Goal: Task Accomplishment & Management: Use online tool/utility

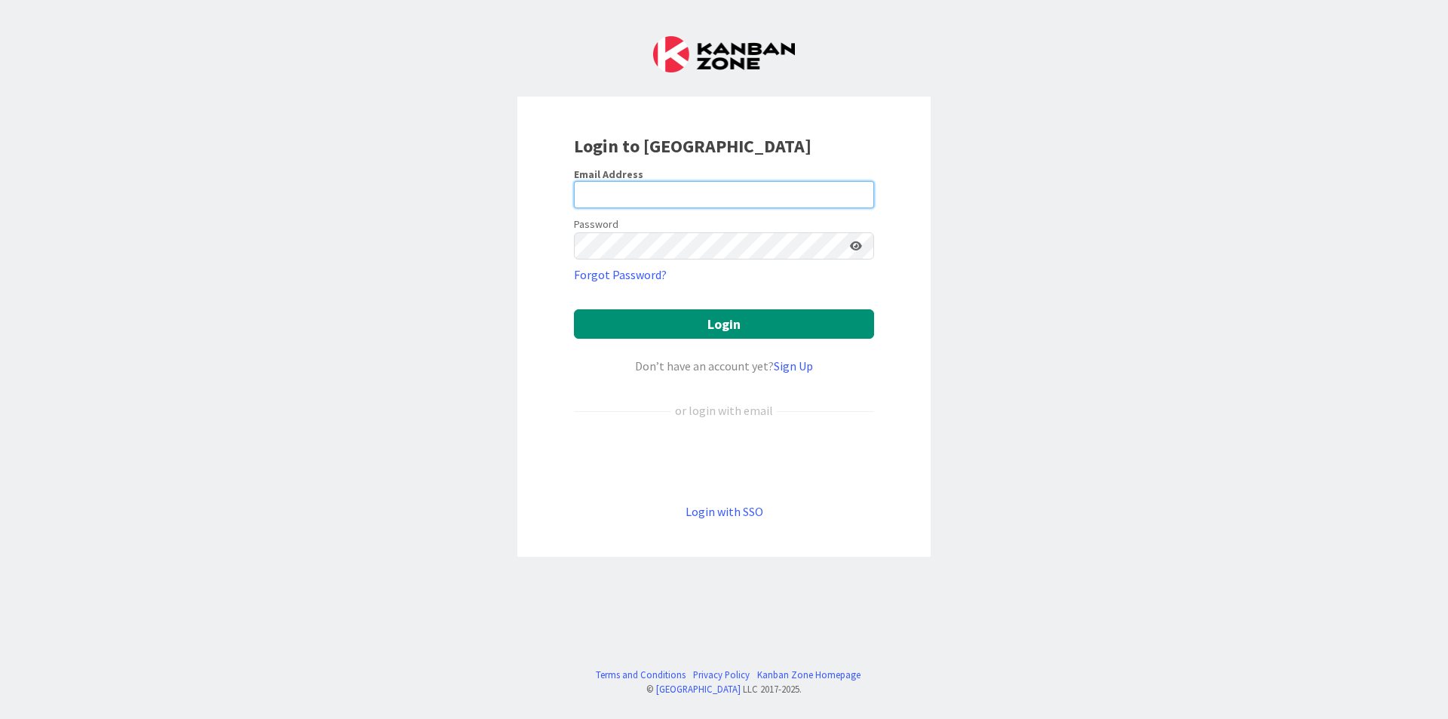
click at [769, 195] on input "email" at bounding box center [724, 194] width 300 height 27
type input "[EMAIL_ADDRESS][DOMAIN_NAME]"
click at [777, 228] on div "Password" at bounding box center [724, 236] width 300 height 45
click at [574, 309] on button "Login" at bounding box center [724, 323] width 300 height 29
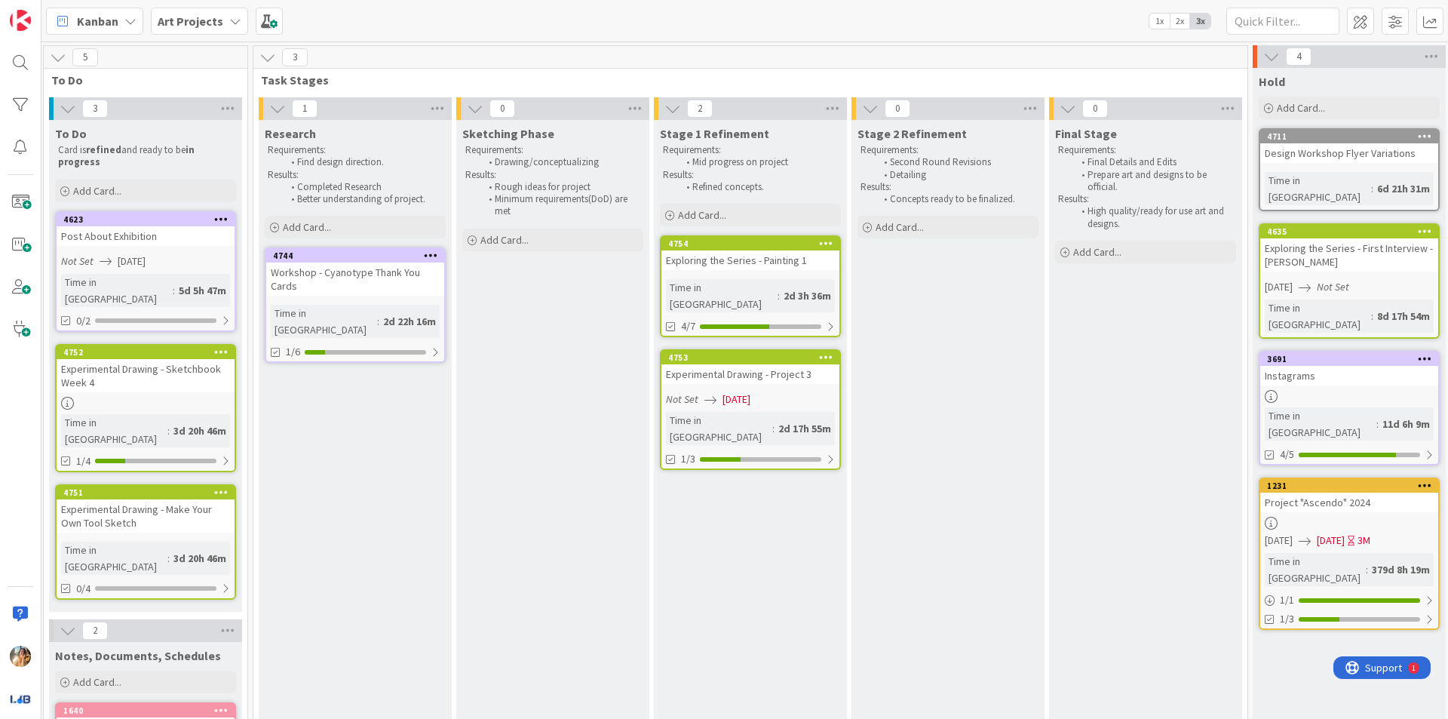
scroll to position [0, 423]
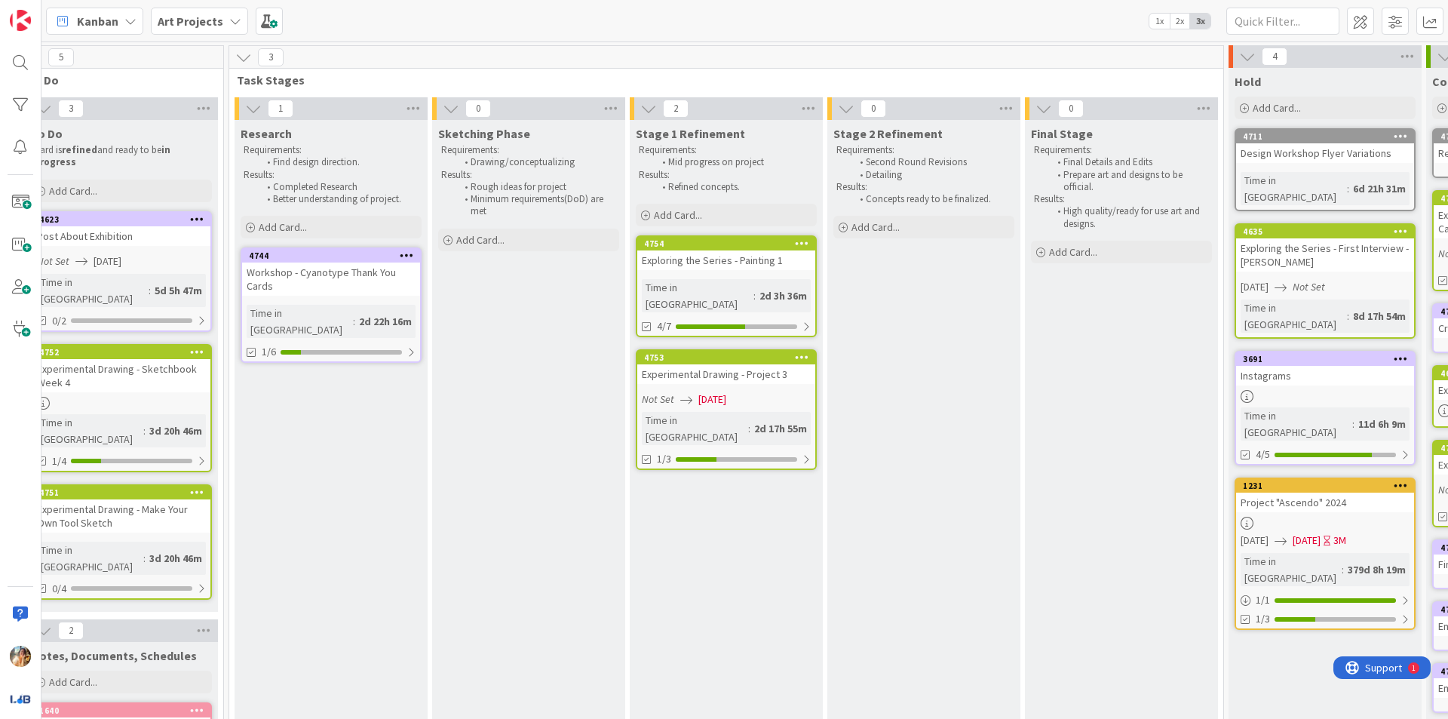
click at [747, 262] on div "Exploring the Series - Painting 1" at bounding box center [726, 260] width 178 height 20
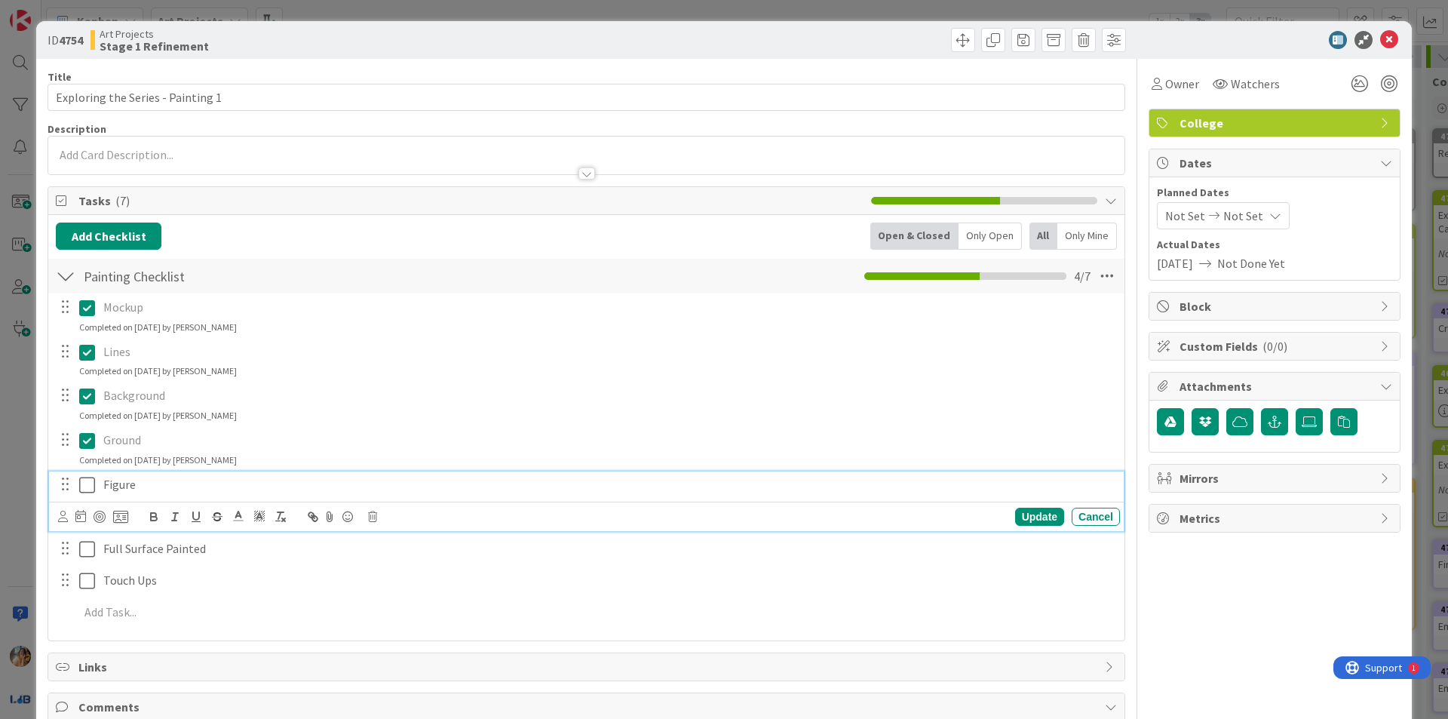
click at [85, 493] on icon at bounding box center [87, 485] width 16 height 18
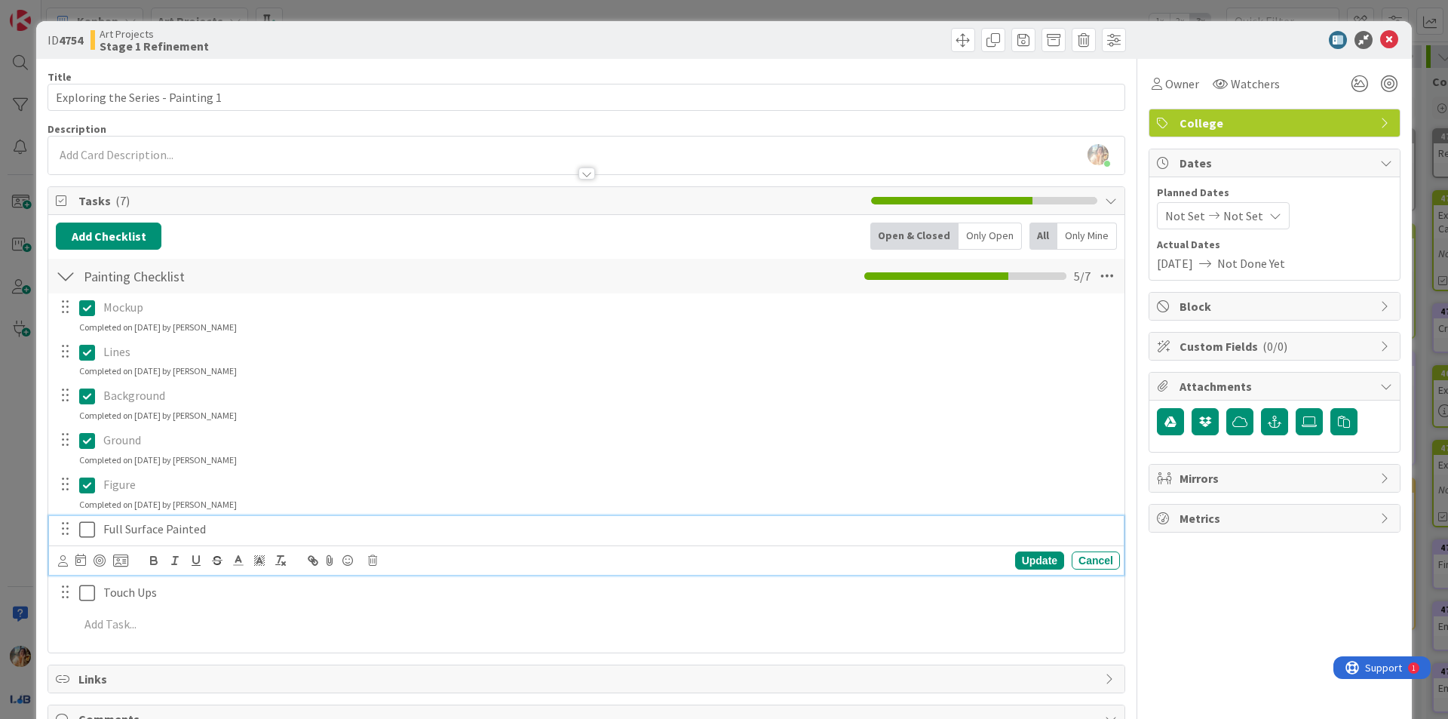
click at [89, 527] on icon at bounding box center [87, 529] width 16 height 18
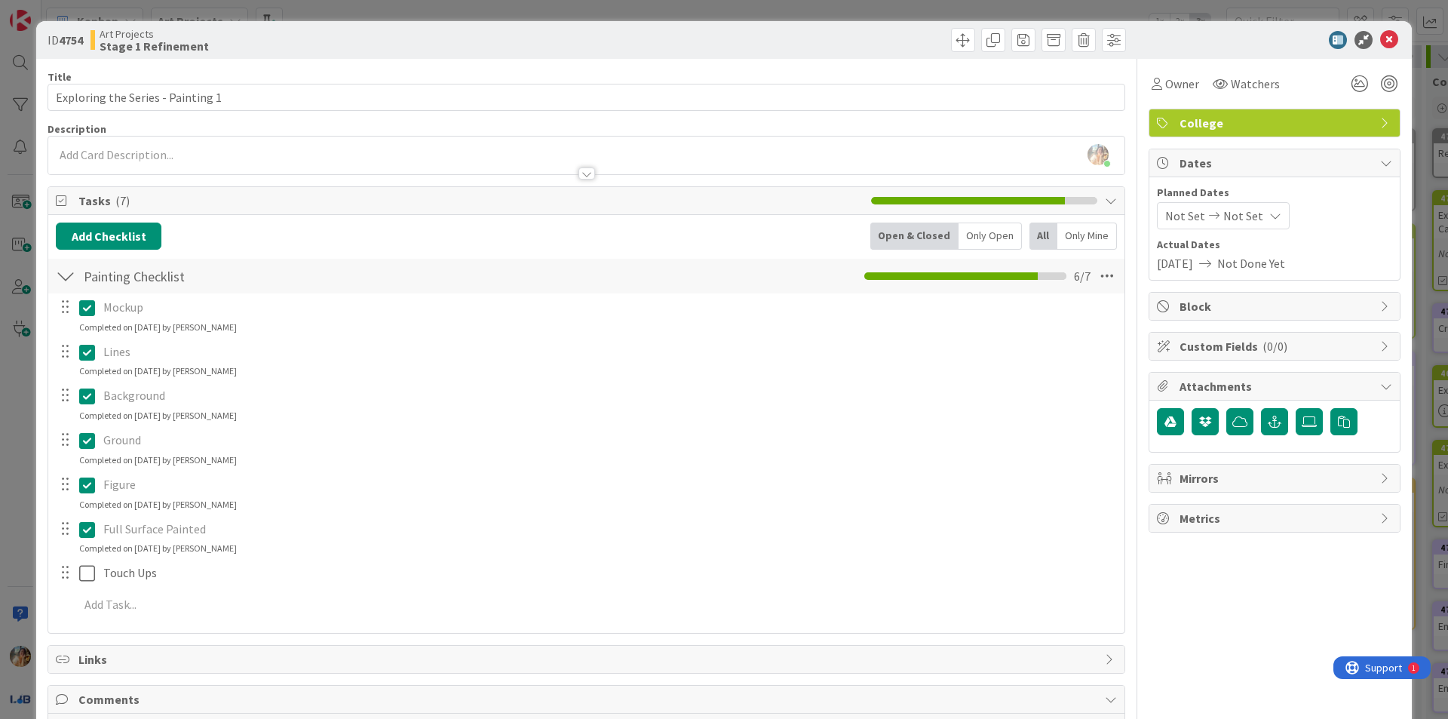
click at [19, 512] on div "ID 4754 Art Projects Stage 1 Refinement Title 33 / 128 Exploring the Series - P…" at bounding box center [724, 359] width 1448 height 719
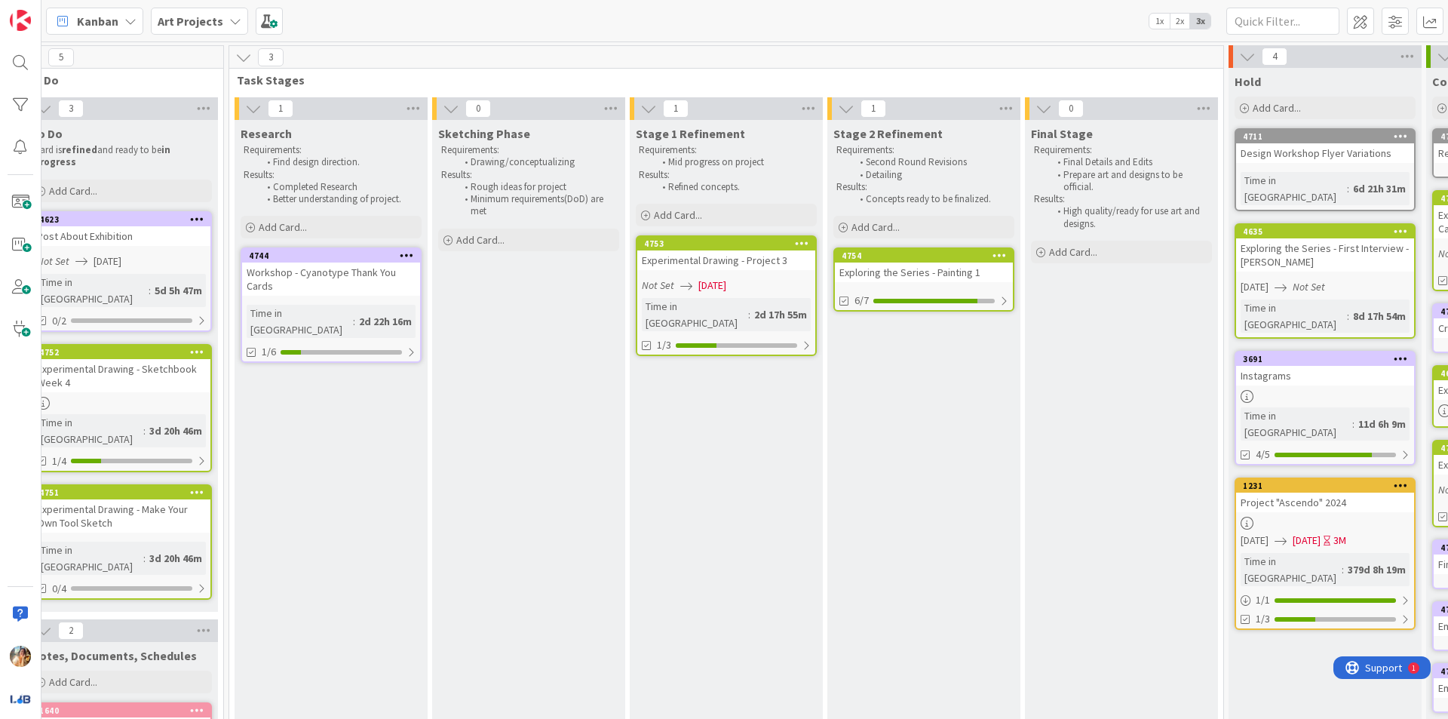
click at [768, 272] on link "4753 Experimental Drawing - Project 3 Not Set [DATE] Time in [GEOGRAPHIC_DATA] …" at bounding box center [726, 295] width 181 height 121
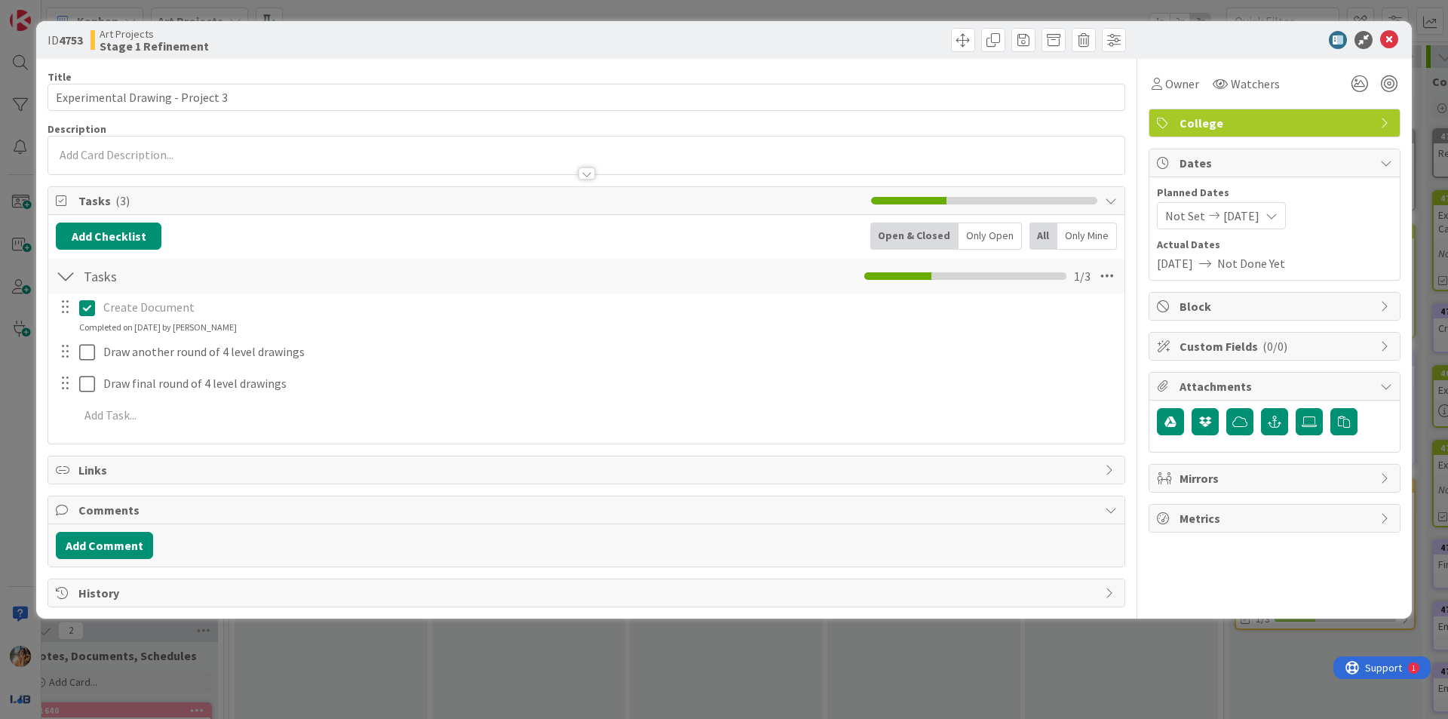
click at [1193, 262] on span "[DATE]" at bounding box center [1175, 263] width 36 height 18
click at [1193, 267] on span "[DATE]" at bounding box center [1175, 263] width 36 height 18
click at [1207, 216] on icon at bounding box center [1214, 215] width 18 height 11
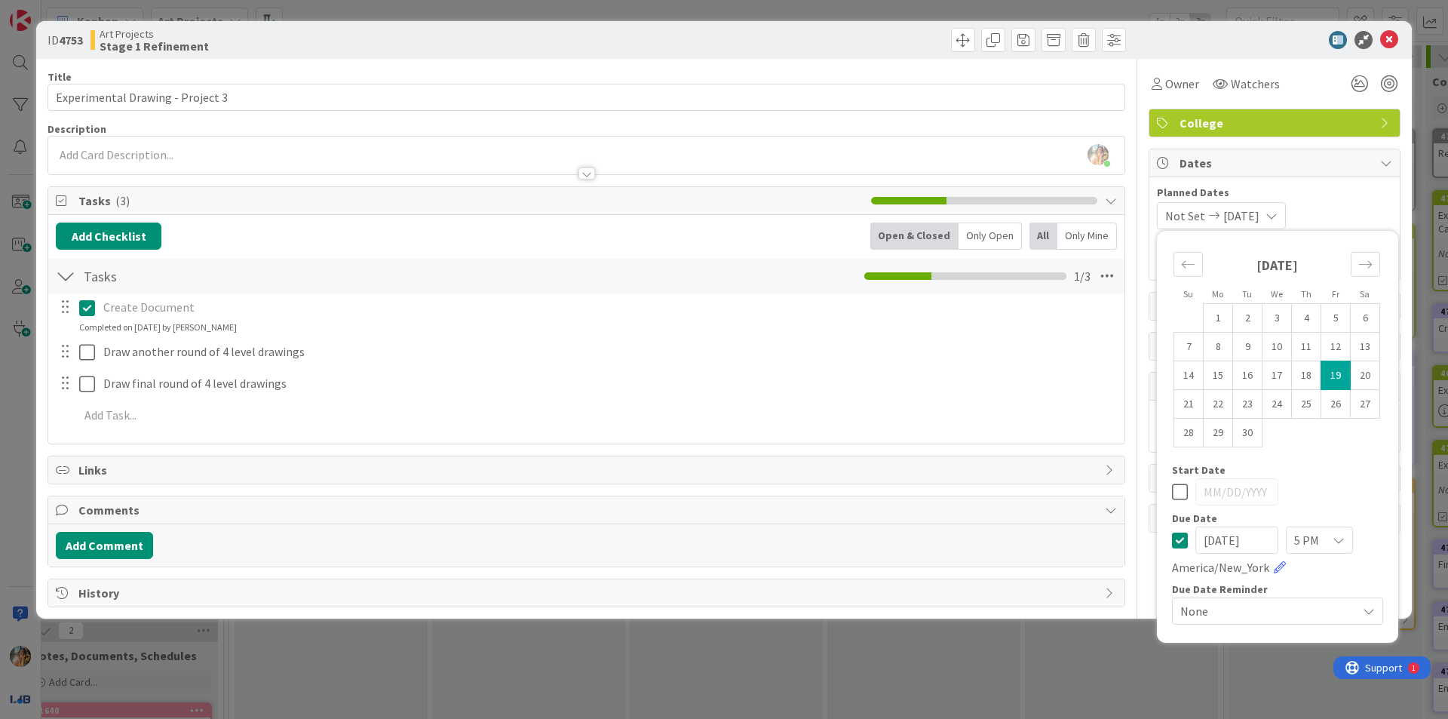
click at [1185, 545] on icon at bounding box center [1180, 540] width 16 height 18
click at [1177, 542] on icon at bounding box center [1180, 540] width 16 height 18
type input "[DATE]"
click at [1319, 540] on div "5 PM" at bounding box center [1319, 539] width 67 height 27
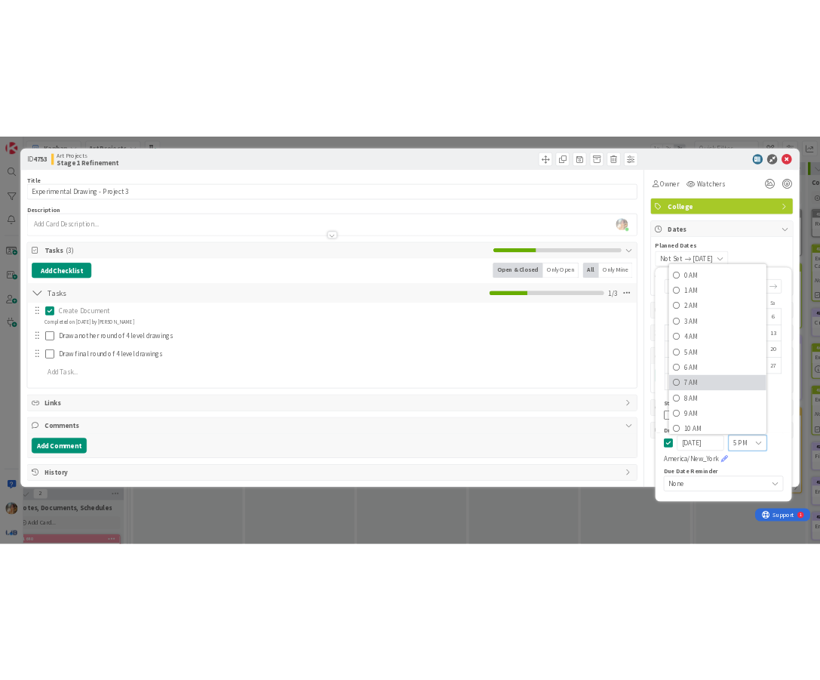
scroll to position [364, 0]
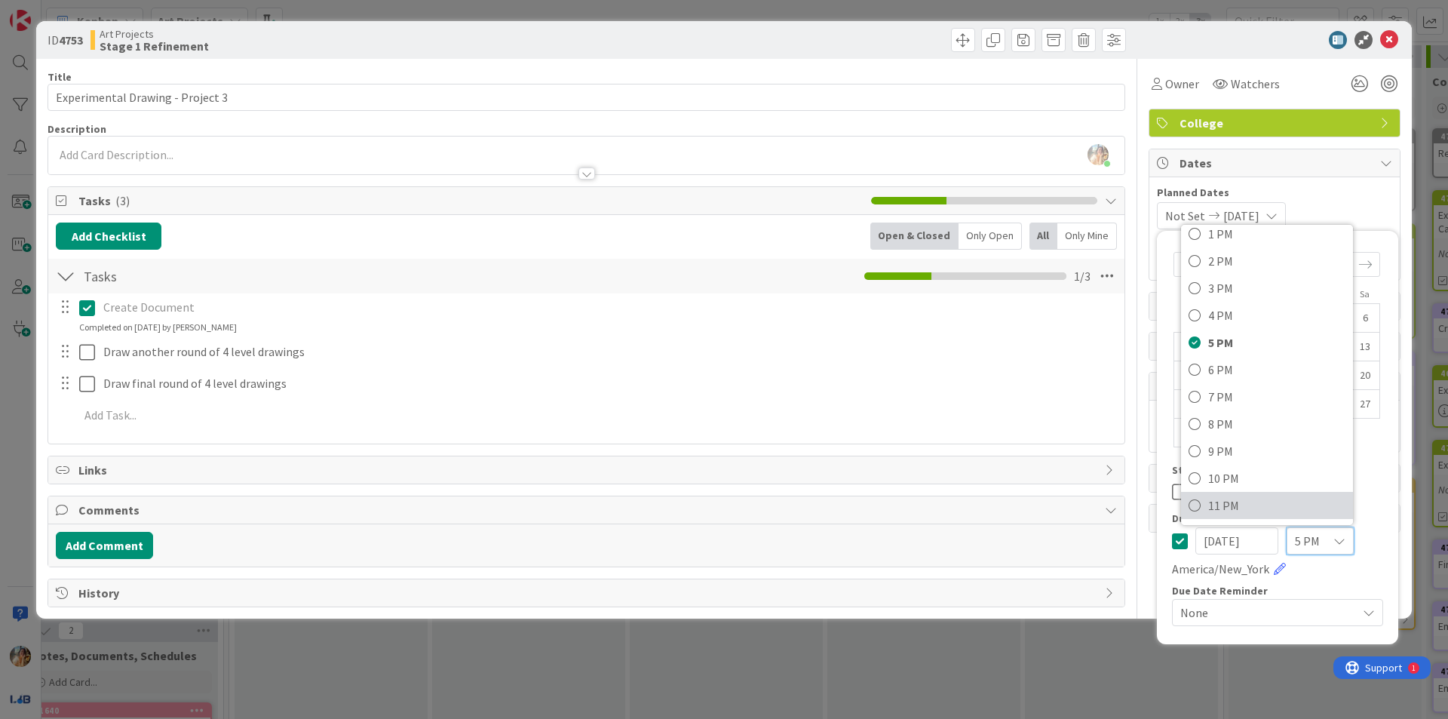
click at [1275, 501] on span "11 PM" at bounding box center [1276, 505] width 137 height 23
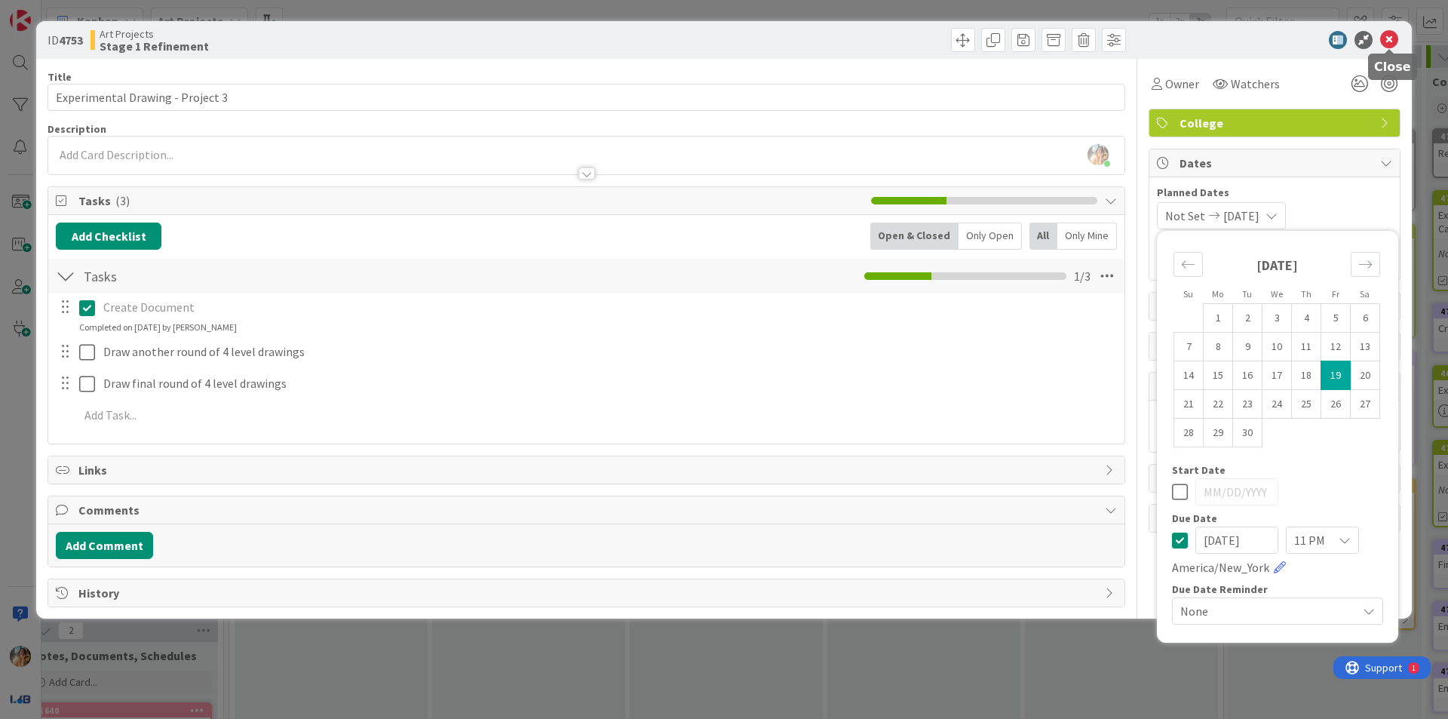
click at [1395, 41] on icon at bounding box center [1389, 40] width 18 height 18
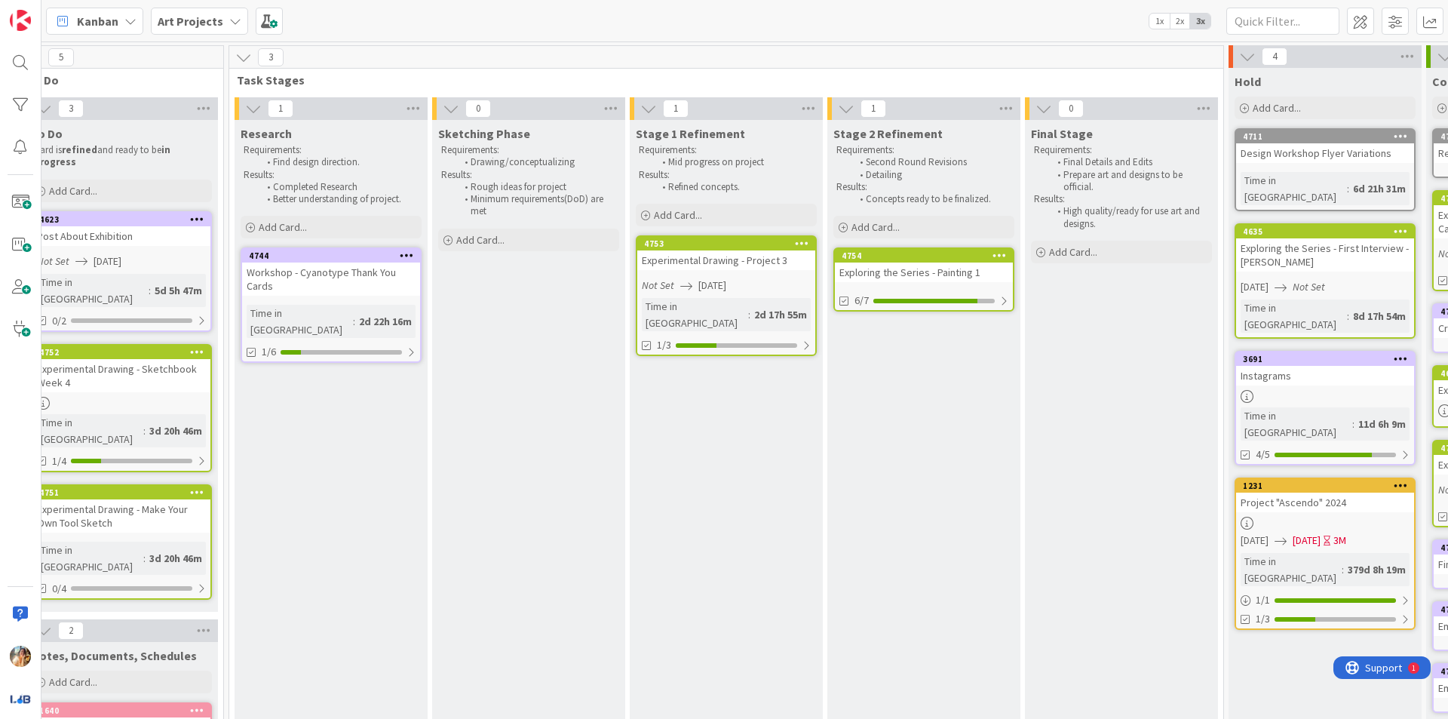
scroll to position [0, 117]
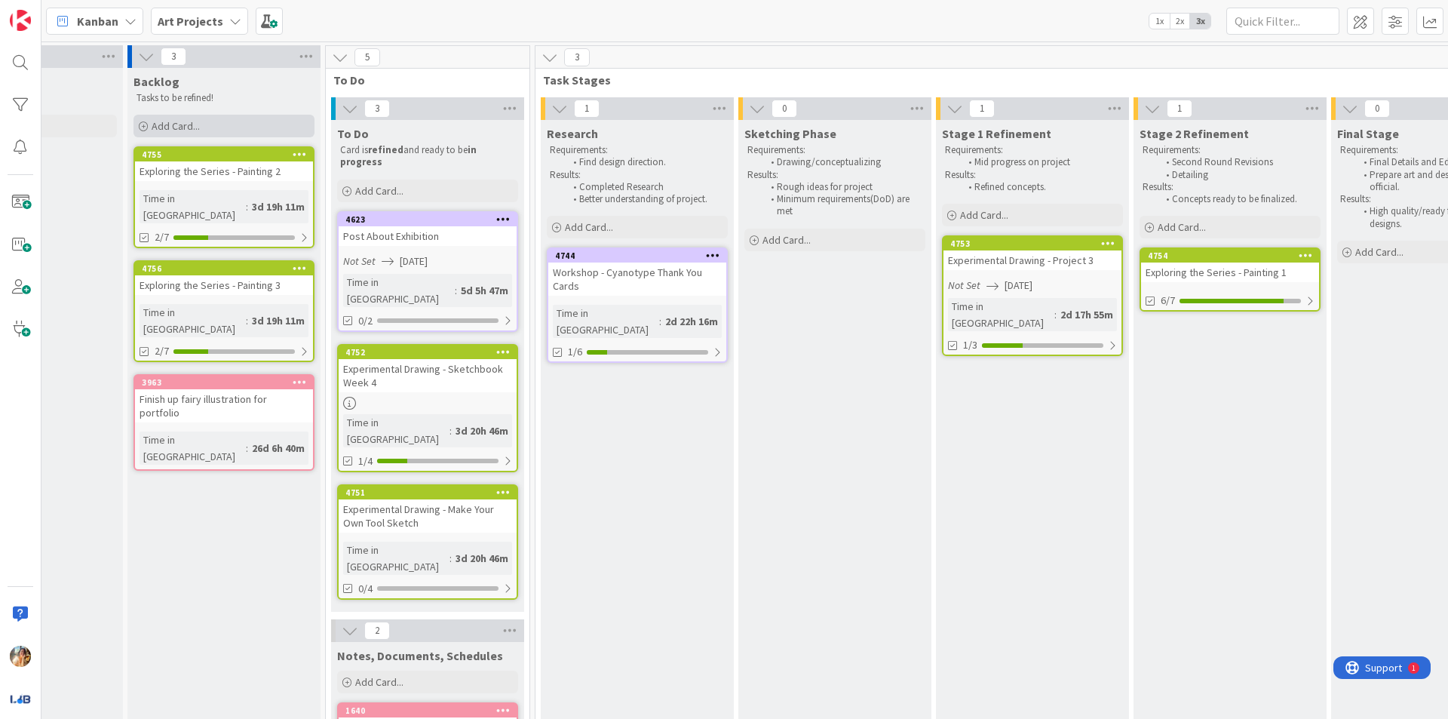
click at [216, 126] on div "Add Card..." at bounding box center [223, 126] width 181 height 23
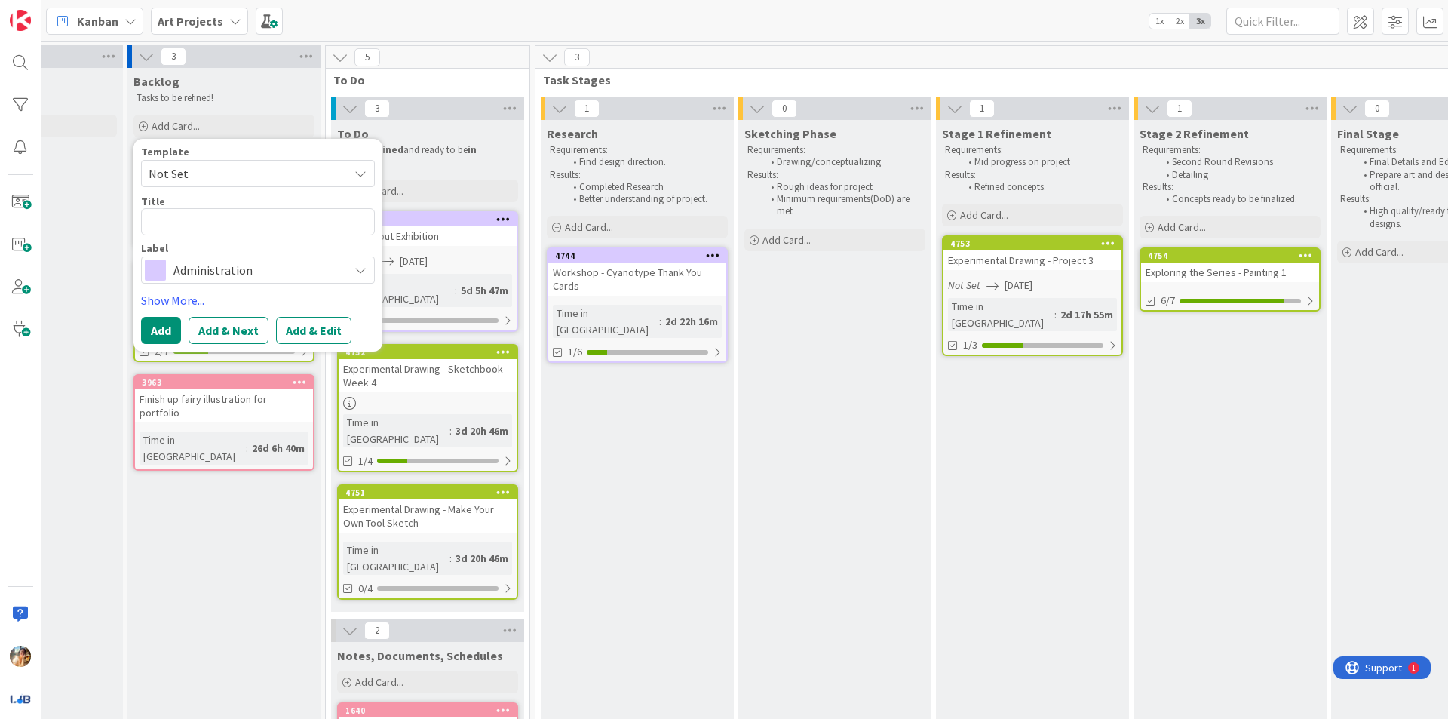
click at [280, 265] on span "Administration" at bounding box center [256, 269] width 167 height 21
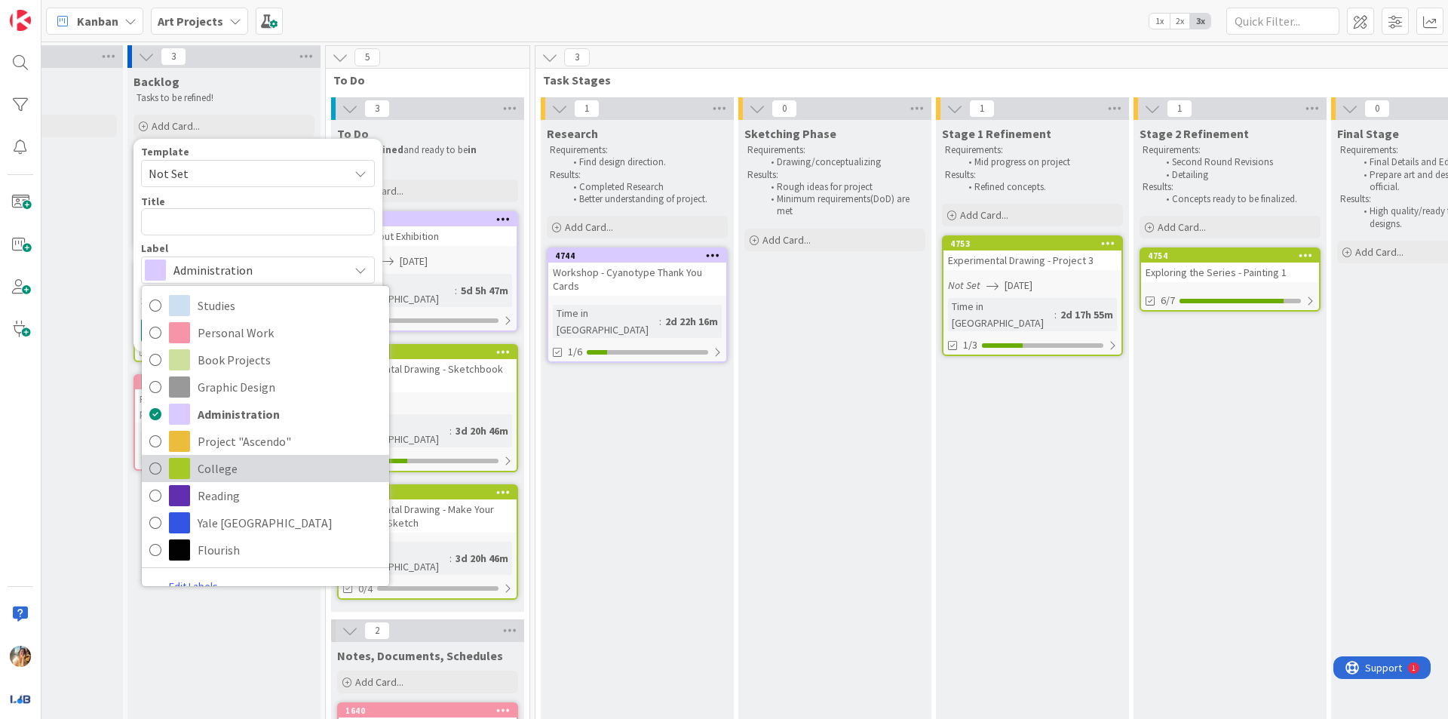
click at [247, 466] on span "College" at bounding box center [290, 468] width 184 height 23
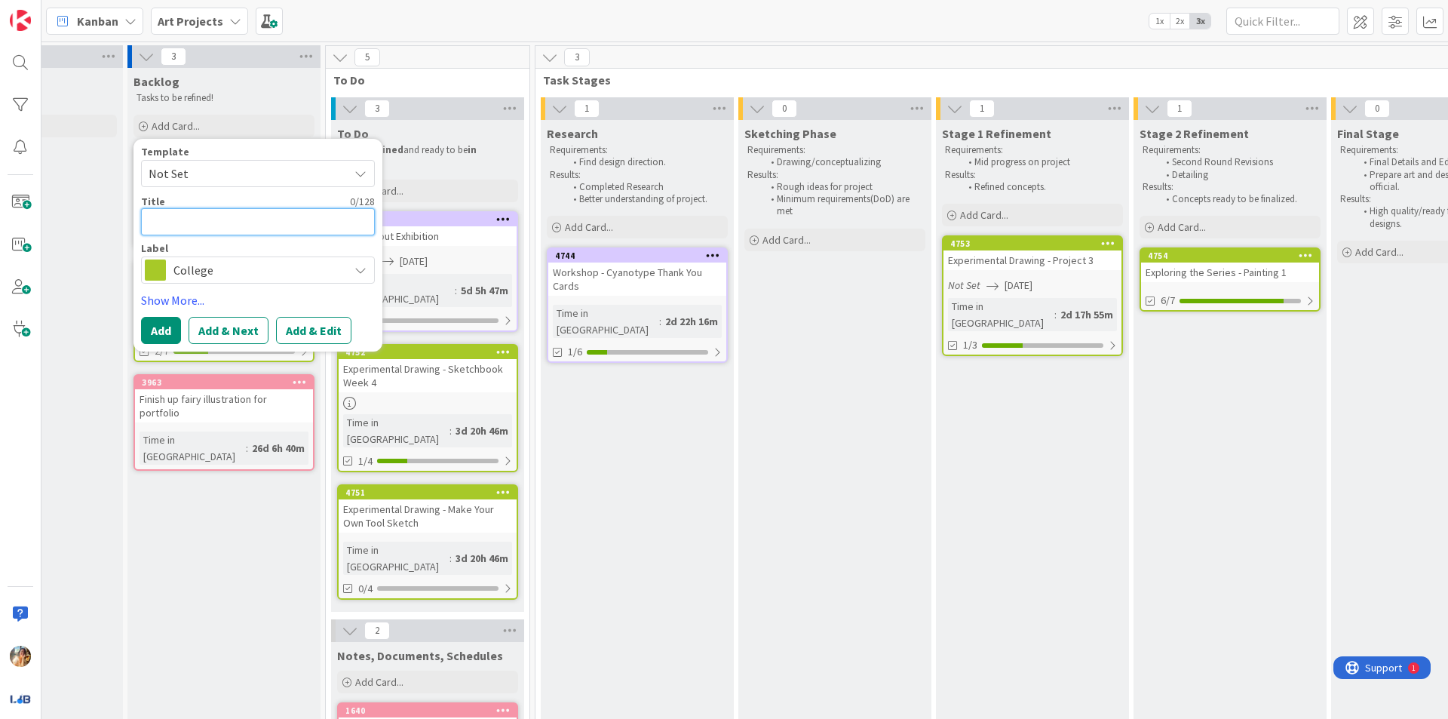
click at [284, 228] on textarea at bounding box center [258, 221] width 234 height 27
type textarea "x"
type textarea "E"
type textarea "x"
type textarea "Ex"
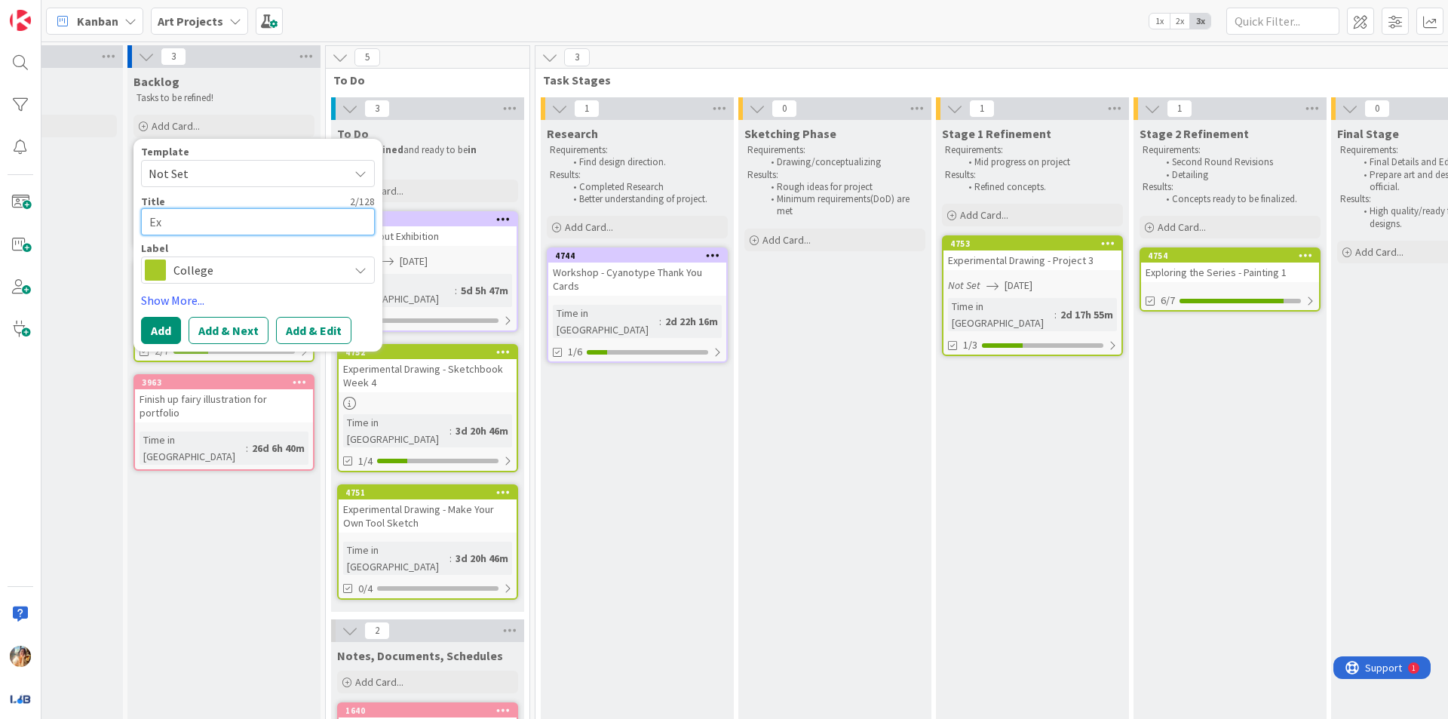
type textarea "x"
type textarea "Exp"
type textarea "x"
type textarea "Expl"
type textarea "x"
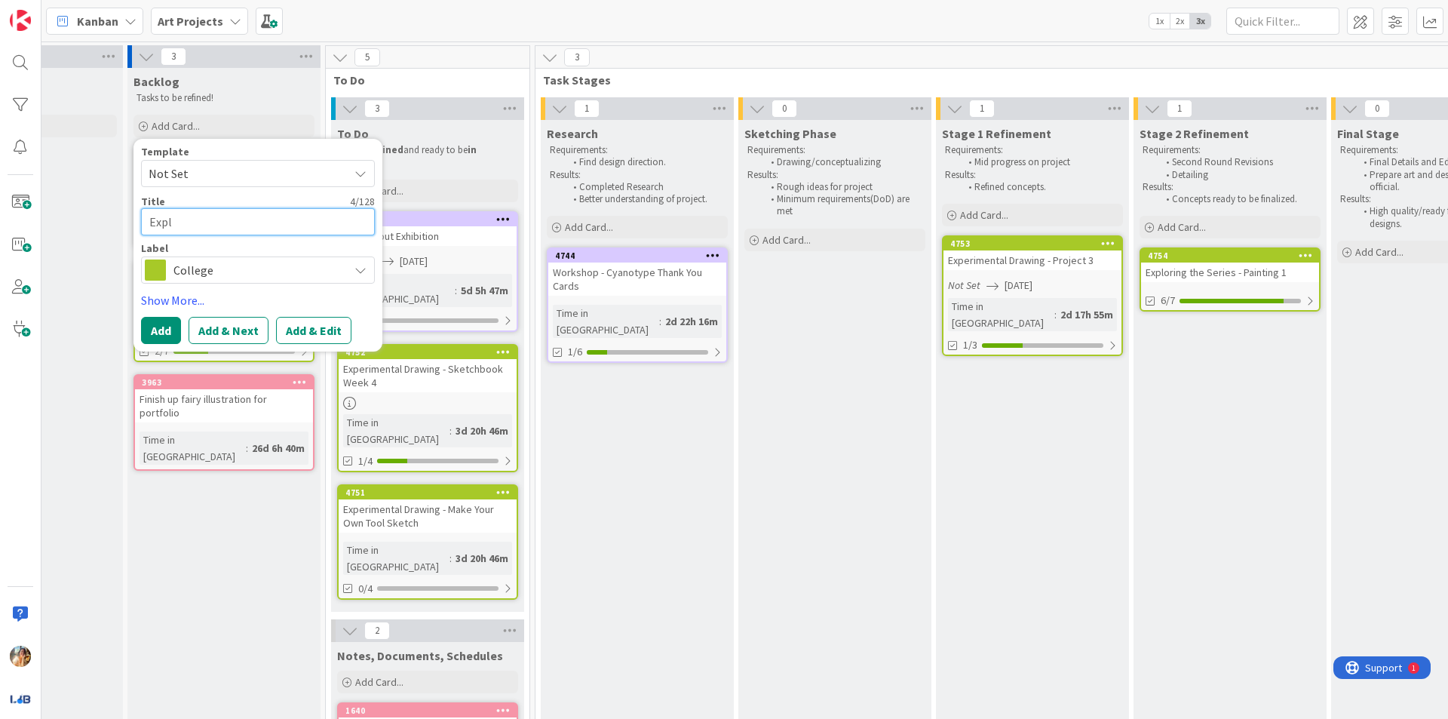
type textarea "Explo"
type textarea "x"
type textarea "Explor"
type textarea "x"
type textarea "Explori"
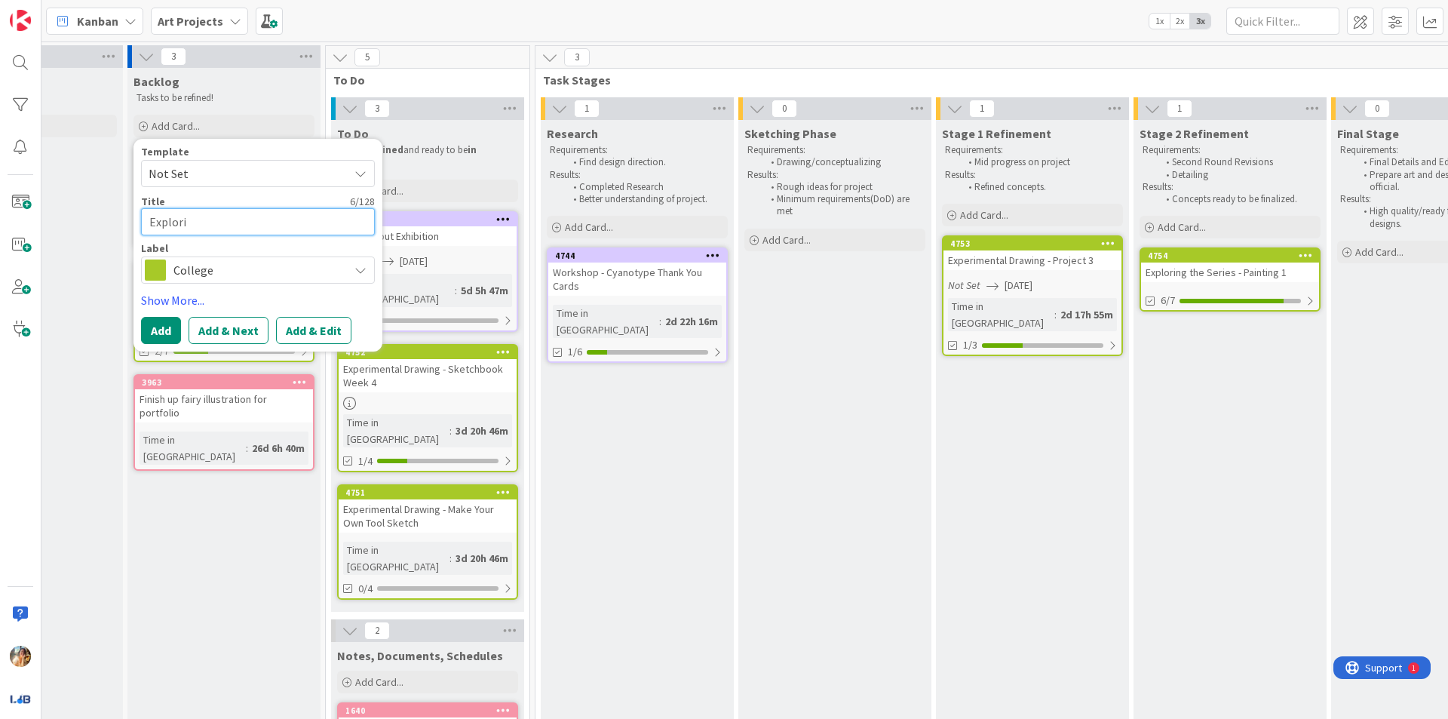
type textarea "x"
type textarea "Explorin"
type textarea "x"
type textarea "Exploring"
type textarea "x"
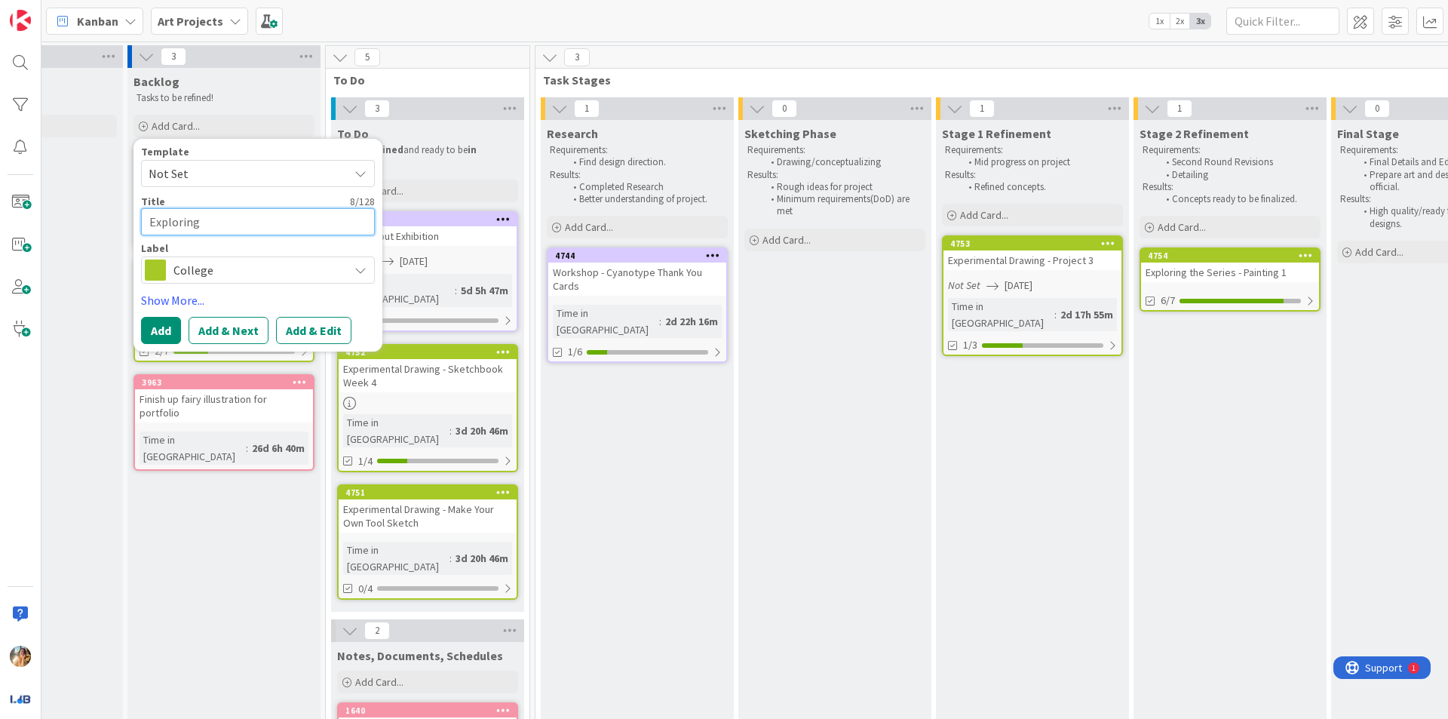
type textarea "Exploring t"
type textarea "x"
type textarea "Exploring th"
type textarea "x"
type textarea "Exploring the"
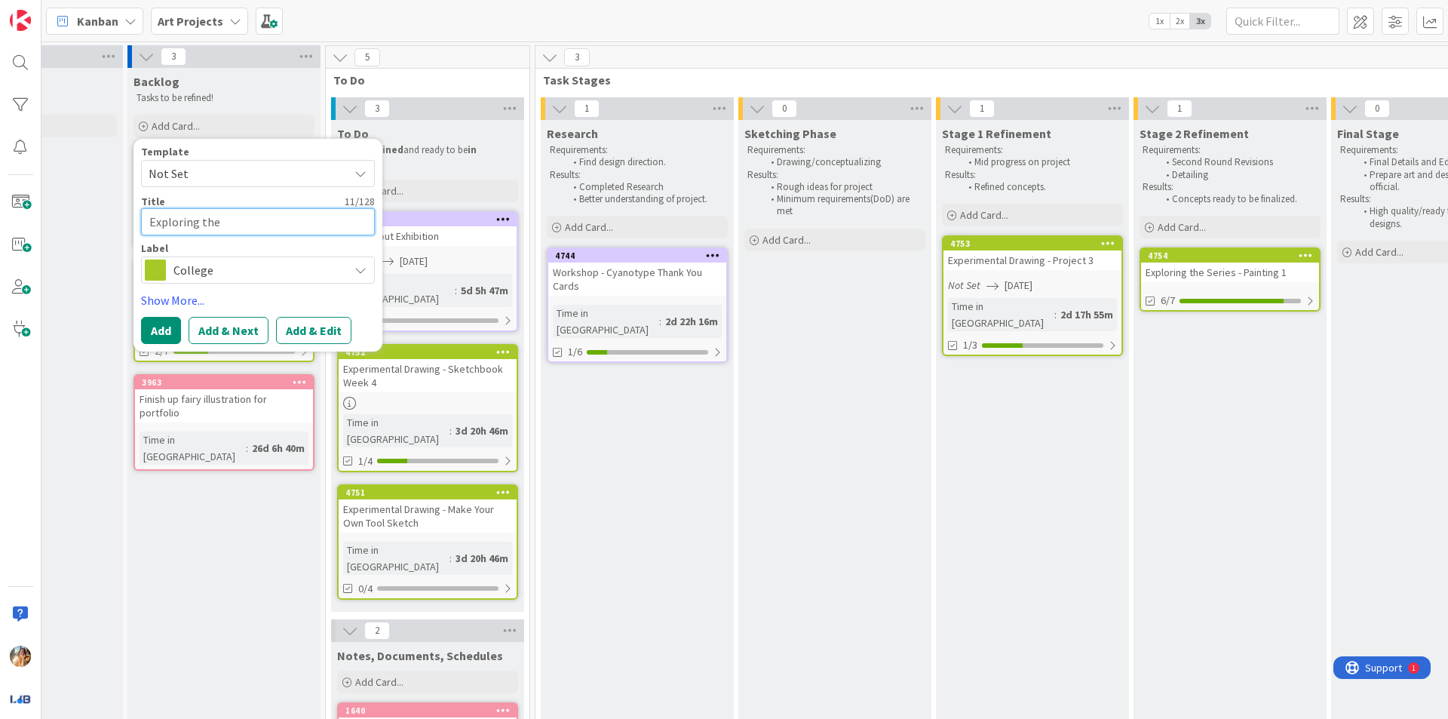
type textarea "x"
type textarea "Exploring the"
type textarea "x"
type textarea "Exploring the S"
type textarea "x"
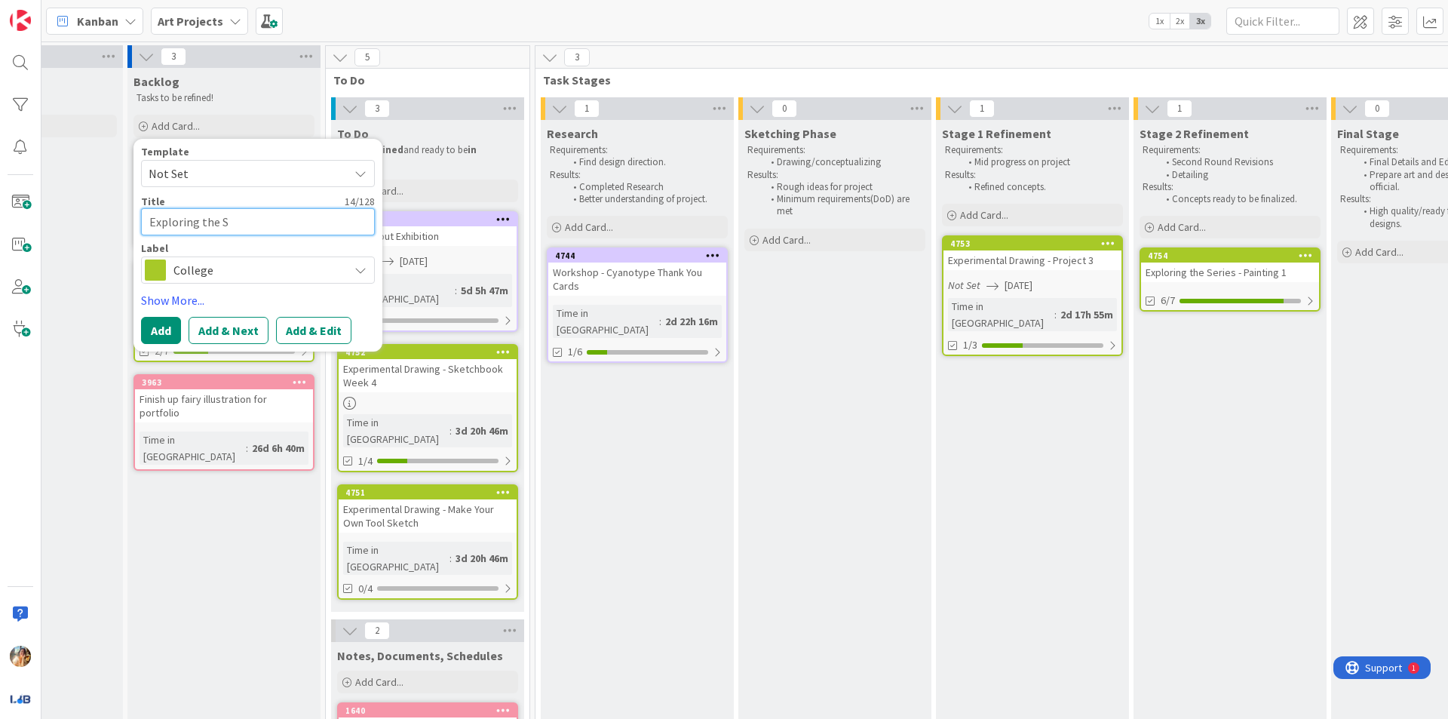
type textarea "Exploring the Se"
type textarea "x"
type textarea "Exploring the Ser"
type textarea "x"
type textarea "Exploring the Seri"
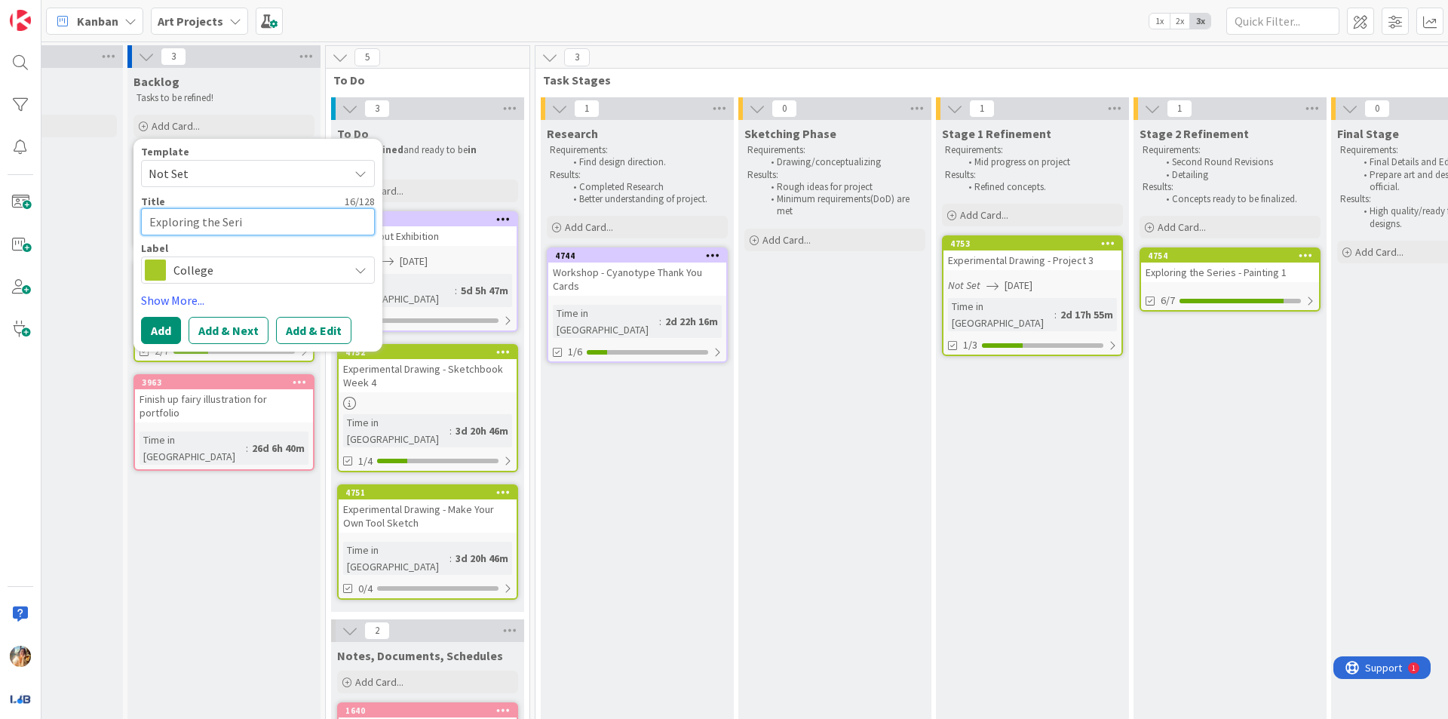
type textarea "x"
type textarea "Exploring the Serie"
type textarea "x"
type textarea "Exploring the Series"
type textarea "x"
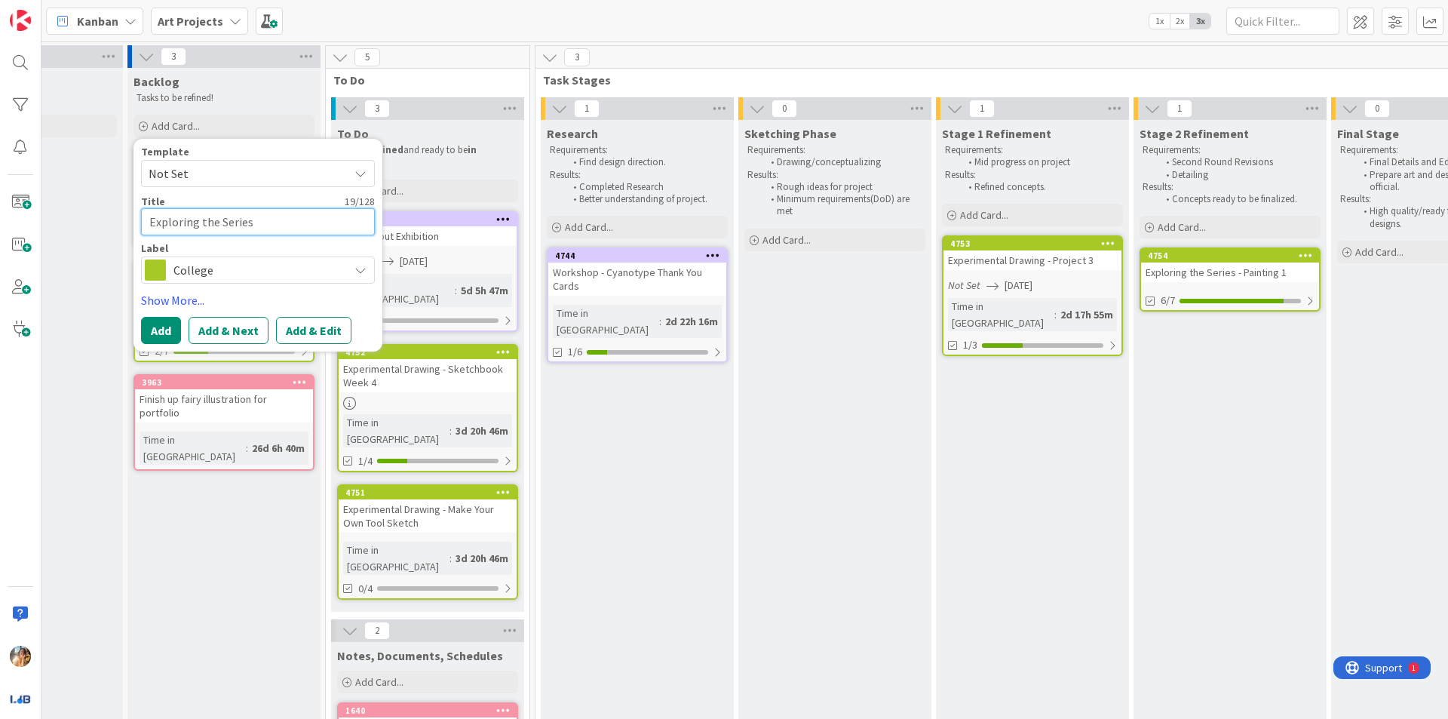
type textarea "Exploring the Series"
type textarea "x"
type textarea "Exploring the Series -"
type textarea "x"
type textarea "Exploring the Series -"
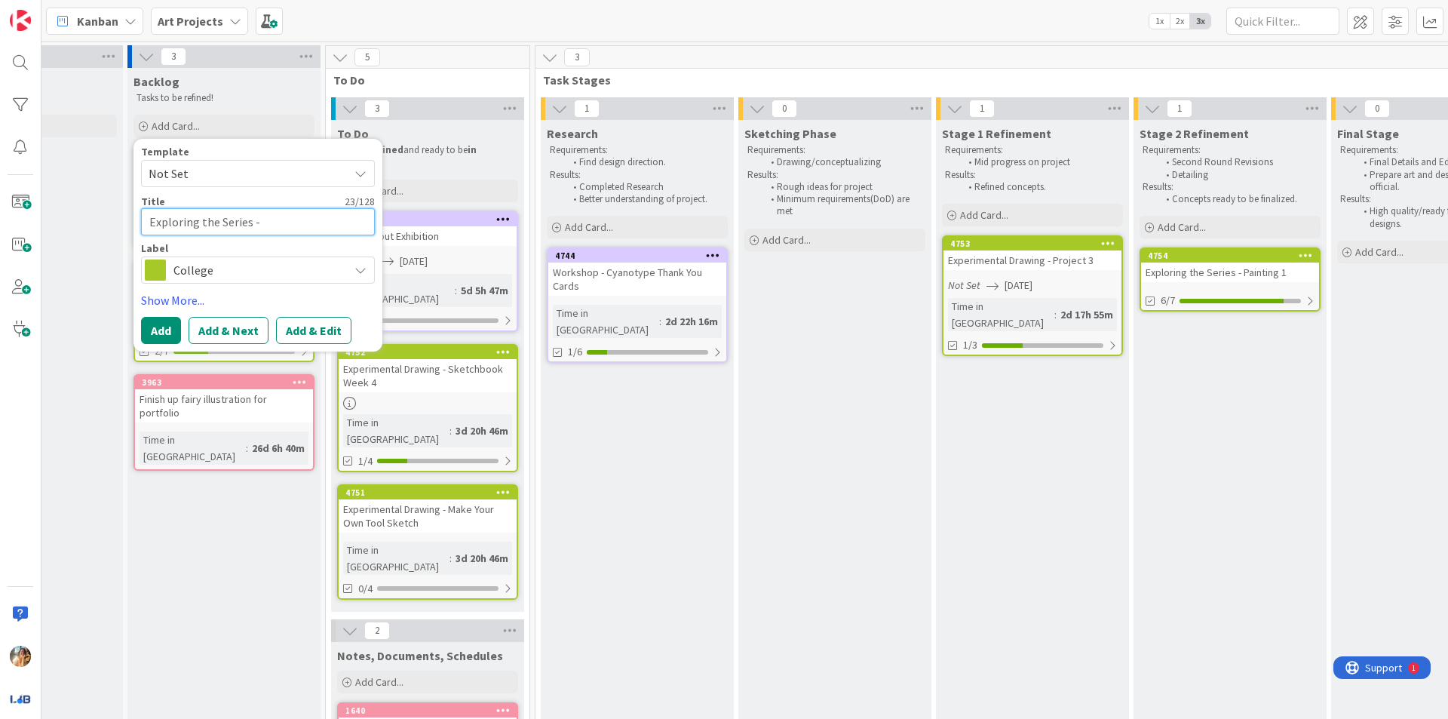
type textarea "x"
type textarea "Exploring the Series - D"
type textarea "x"
type textarea "Exploring the Series - Du"
type textarea "x"
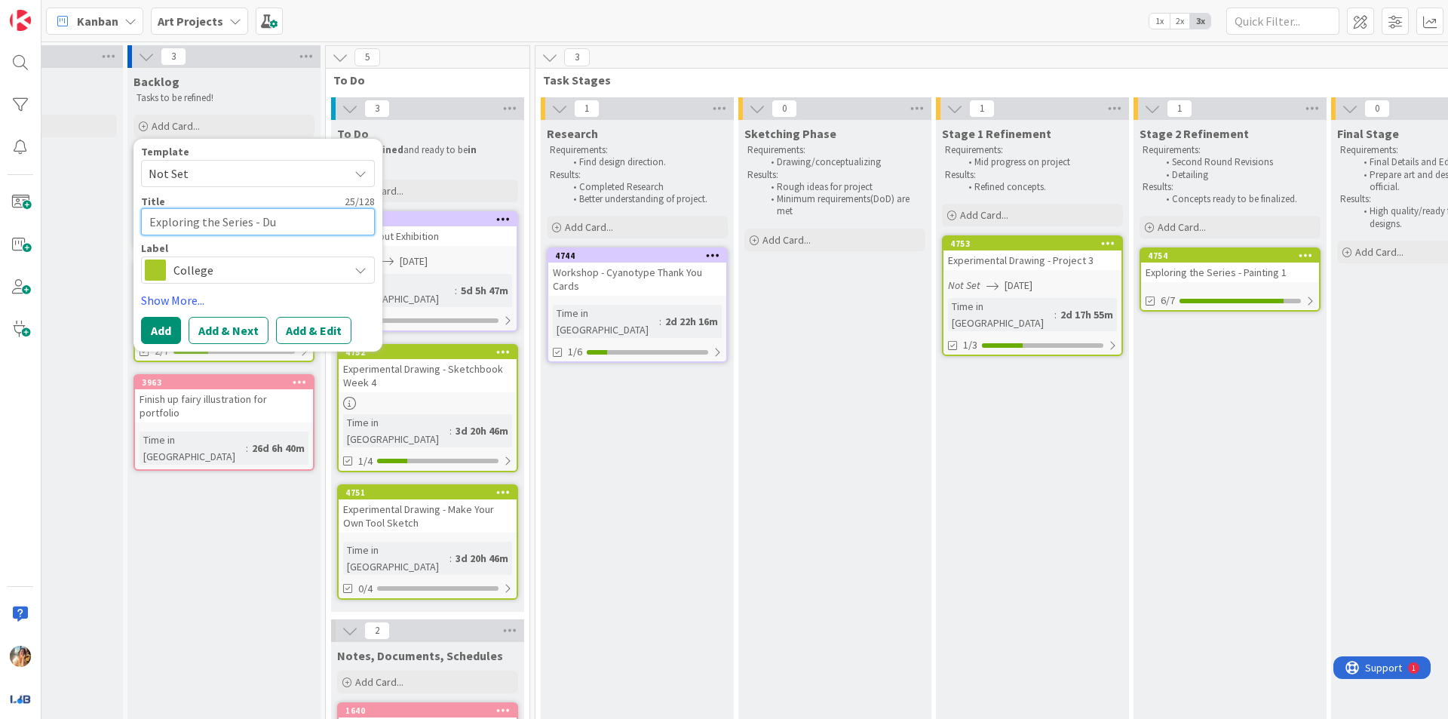
type textarea "Exploring the Series - D"
type textarea "x"
type textarea "Exploring the Series - Di"
type textarea "x"
type textarea "Exploring the Series - Dig"
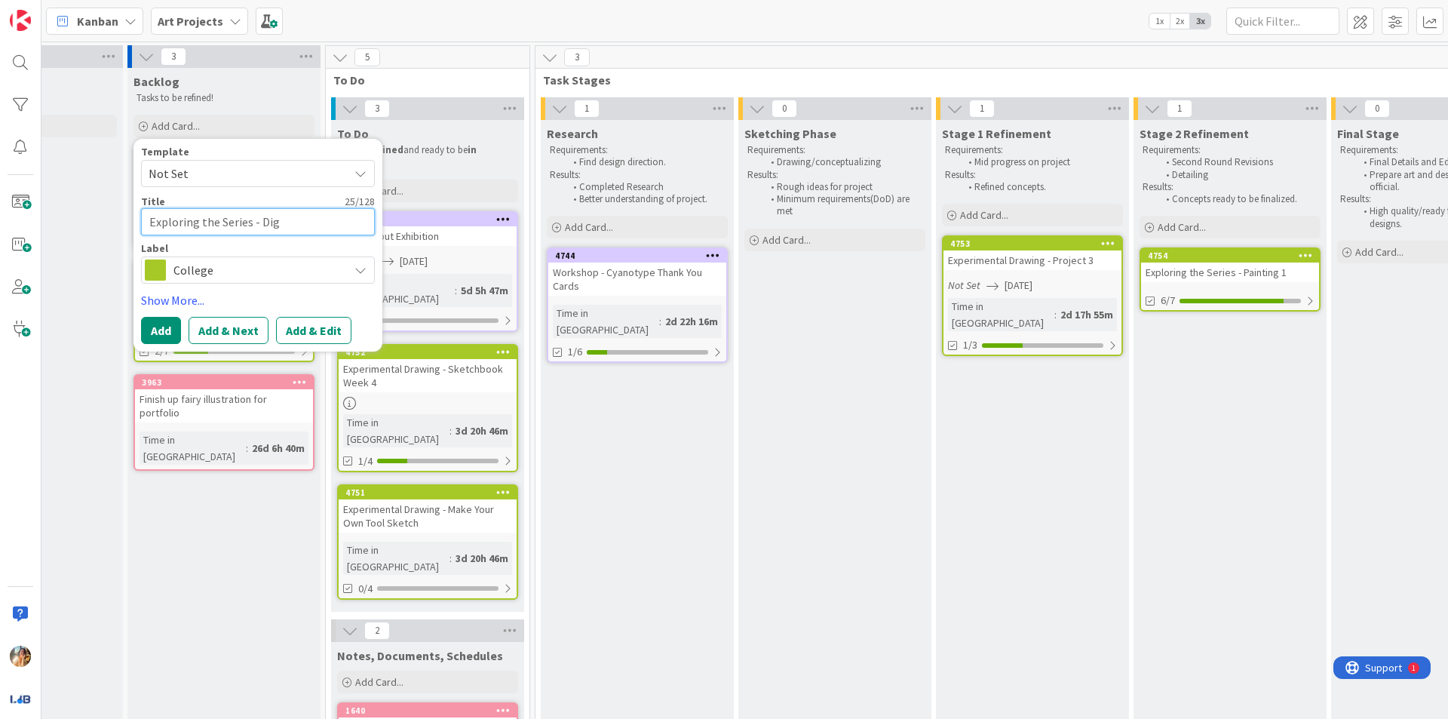
type textarea "x"
type textarea "Exploring the Series - Digi"
type textarea "x"
type textarea "Exploring the Series - Digit"
type textarea "x"
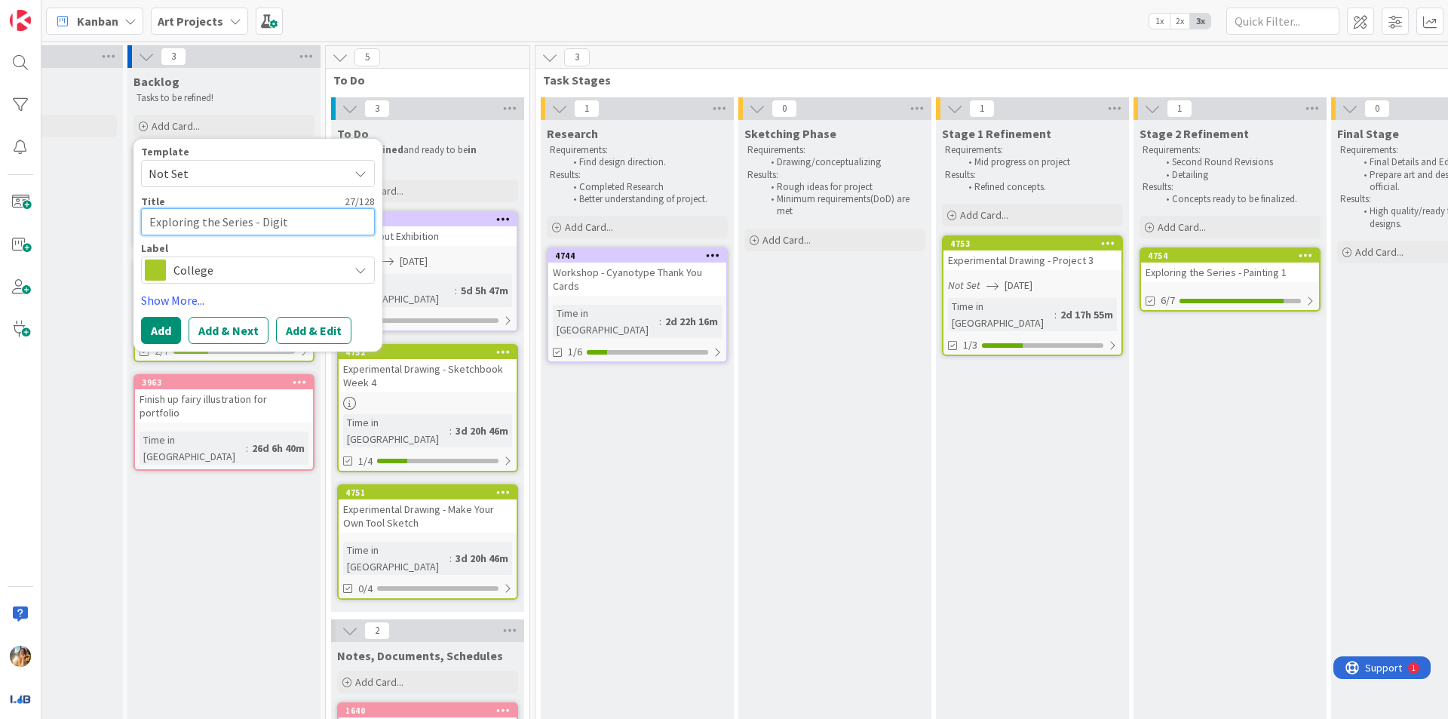
type textarea "Exploring the Series - Digita"
type textarea "x"
type textarea "Exploring the Series - Digital"
type textarea "x"
type textarea "Exploring the Series - Digital"
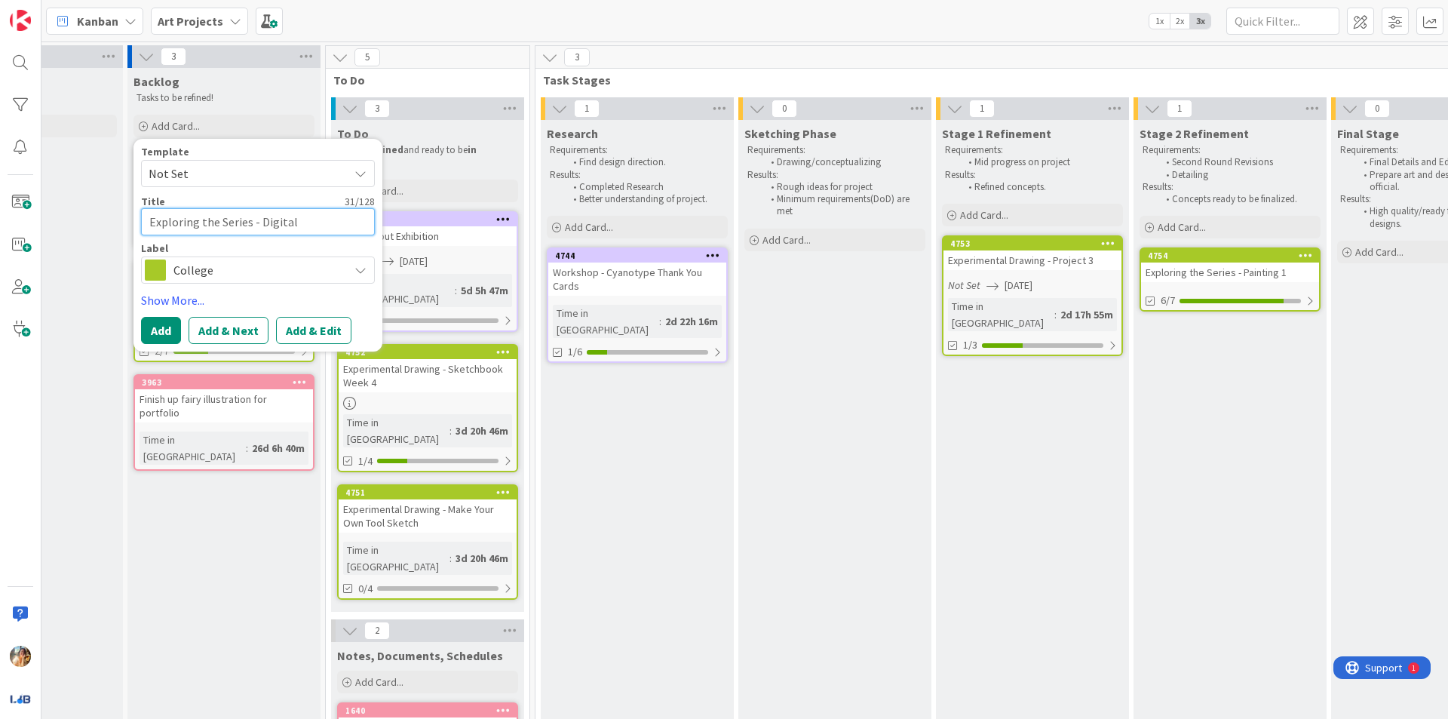
type textarea "x"
type textarea "Exploring the Series - Digital"
type textarea "x"
type textarea "Exploring the Series - Digital ="
type textarea "x"
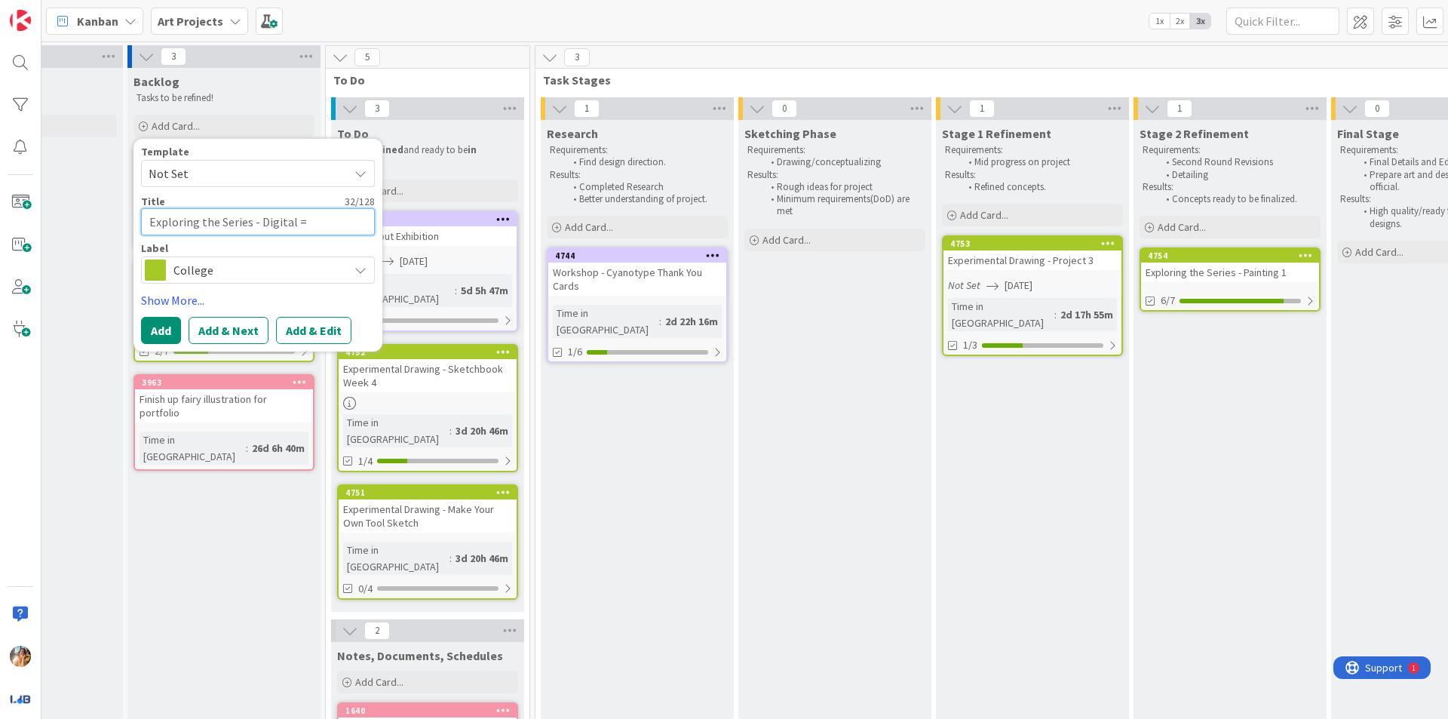
type textarea "Exploring the Series - Digital"
type textarea "x"
type textarea "Exploring the Series - Digital D"
type textarea "x"
type textarea "Exploring the Series - Digital Di"
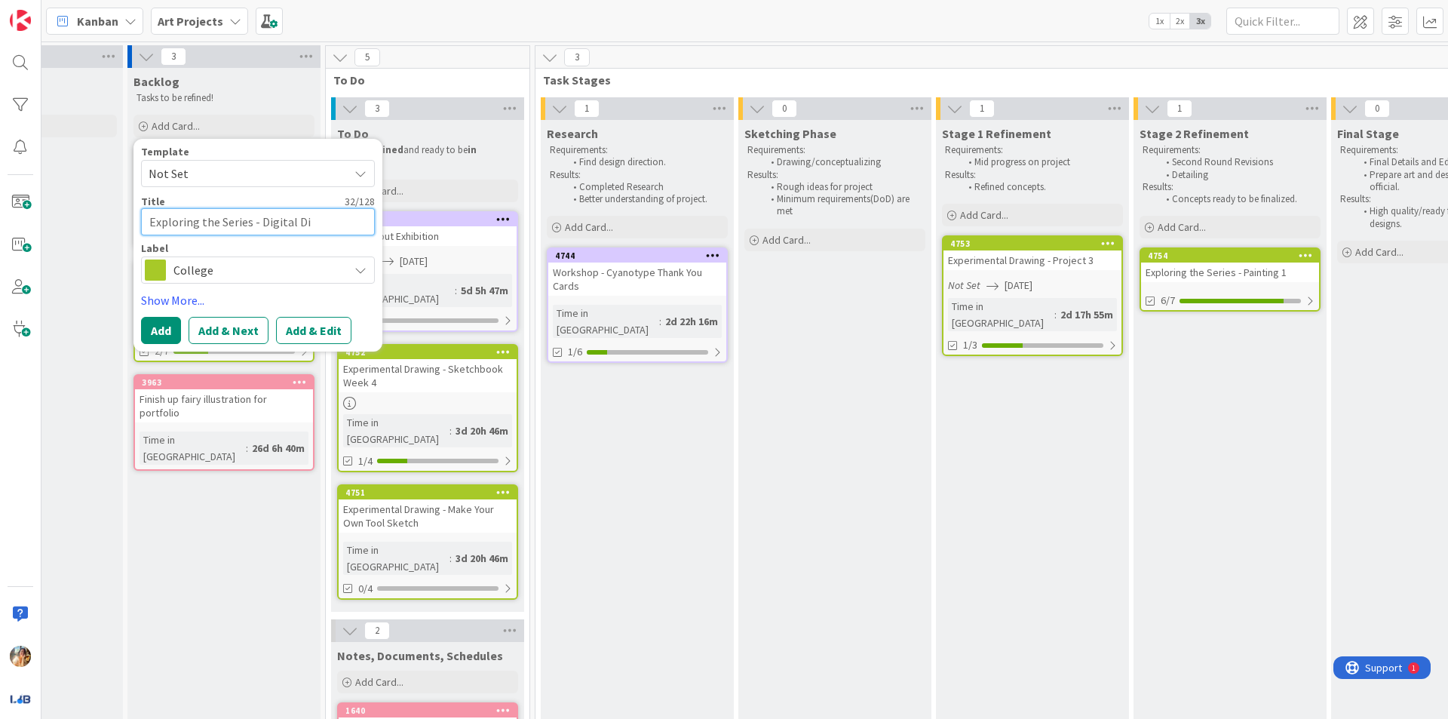
type textarea "x"
type textarea "Exploring the Series - Digital Dis"
type textarea "x"
type textarea "Exploring the Series - Digital Dist"
type textarea "x"
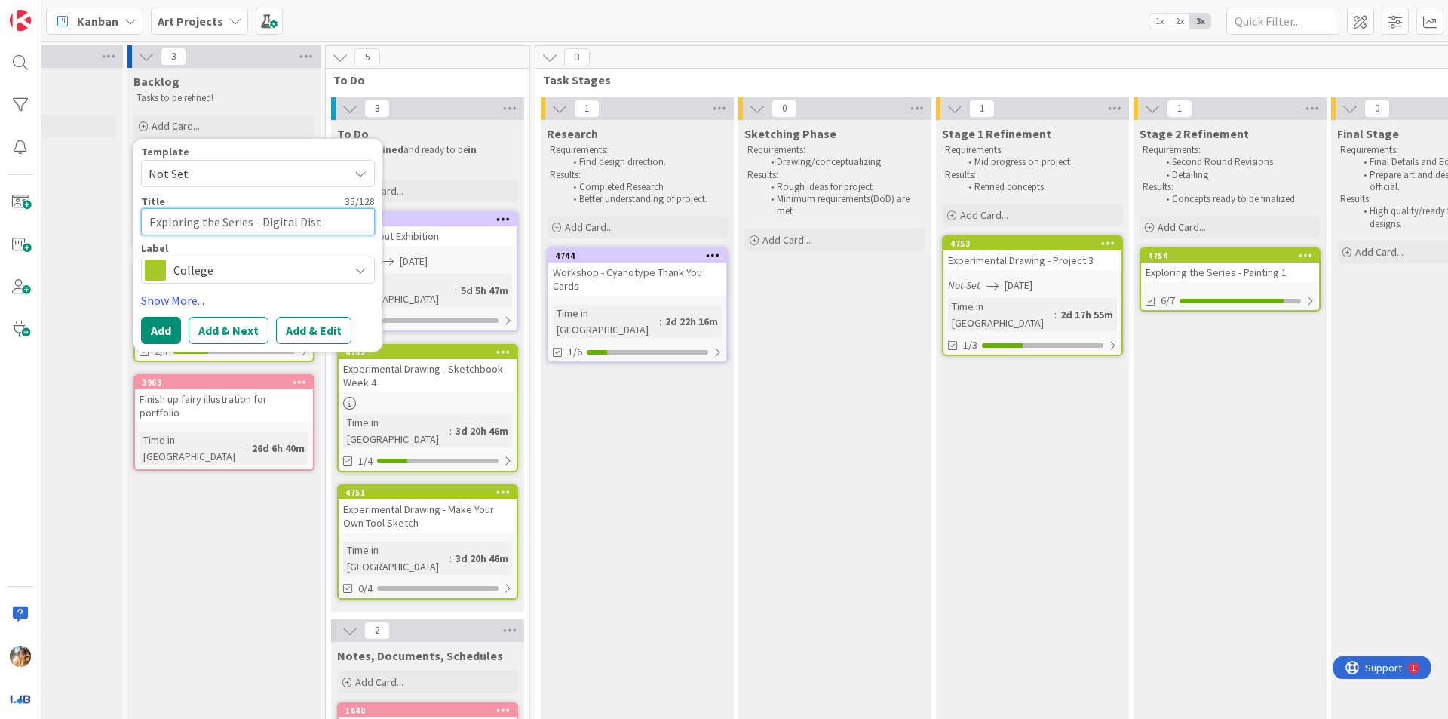
type textarea "Exploring the Series - Digital Disto"
type textarea "x"
type textarea "Exploring the Series - Digital Distor"
type textarea "x"
type textarea "Exploring the Series - Digital Distori"
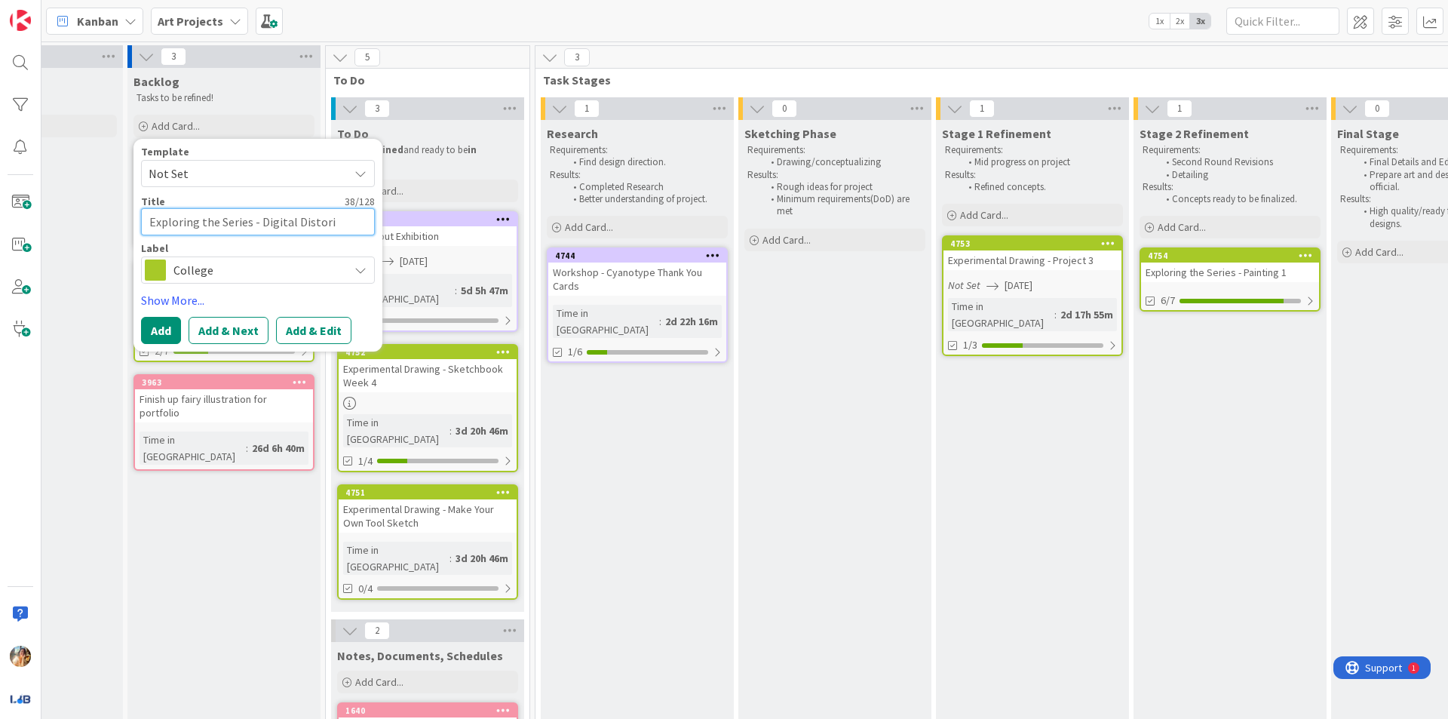
type textarea "x"
type textarea "Exploring the Series - Digital Distorit"
type textarea "x"
type textarea "Exploring the Series - Digital Distori"
type textarea "x"
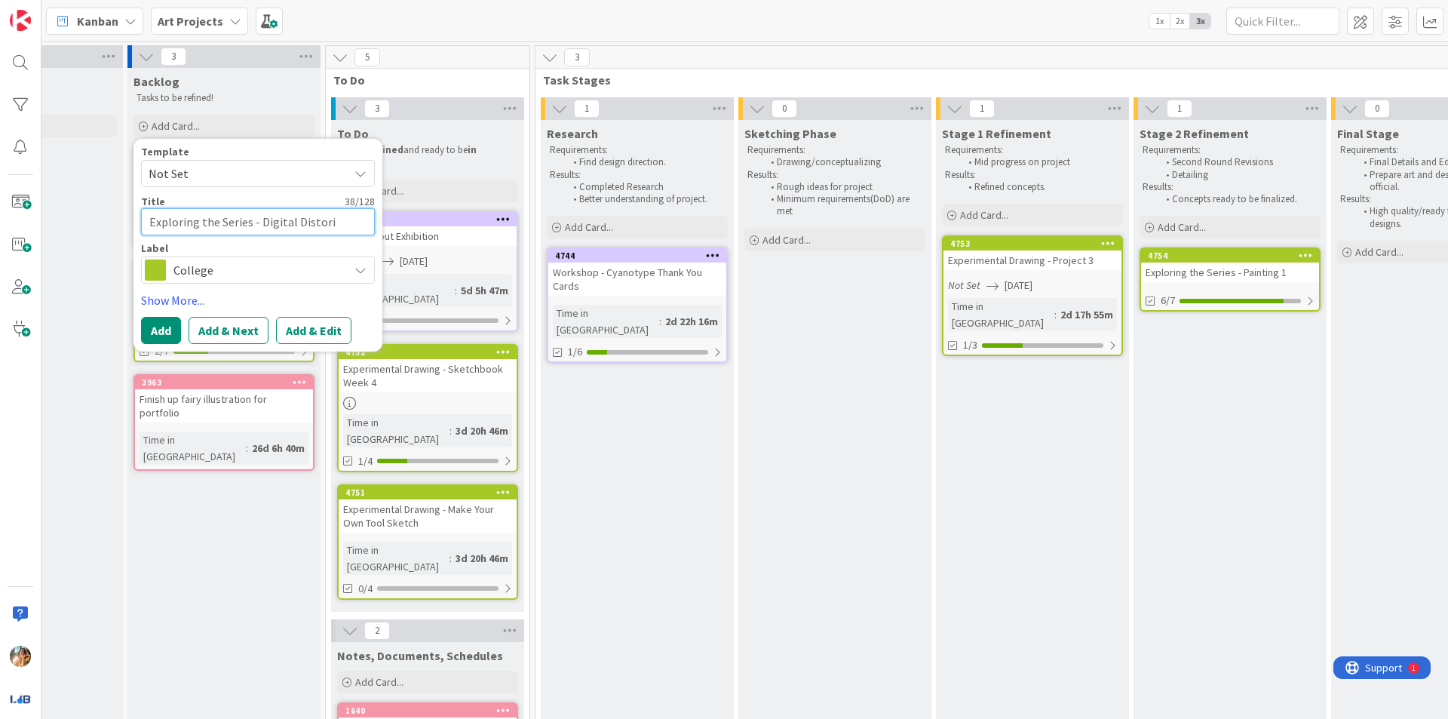
type textarea "Exploring the Series - Digital Distor"
type textarea "x"
type textarea "Exploring the Series - Digital Distort"
type textarea "x"
type textarea "Exploring the Series - Digital Distorti"
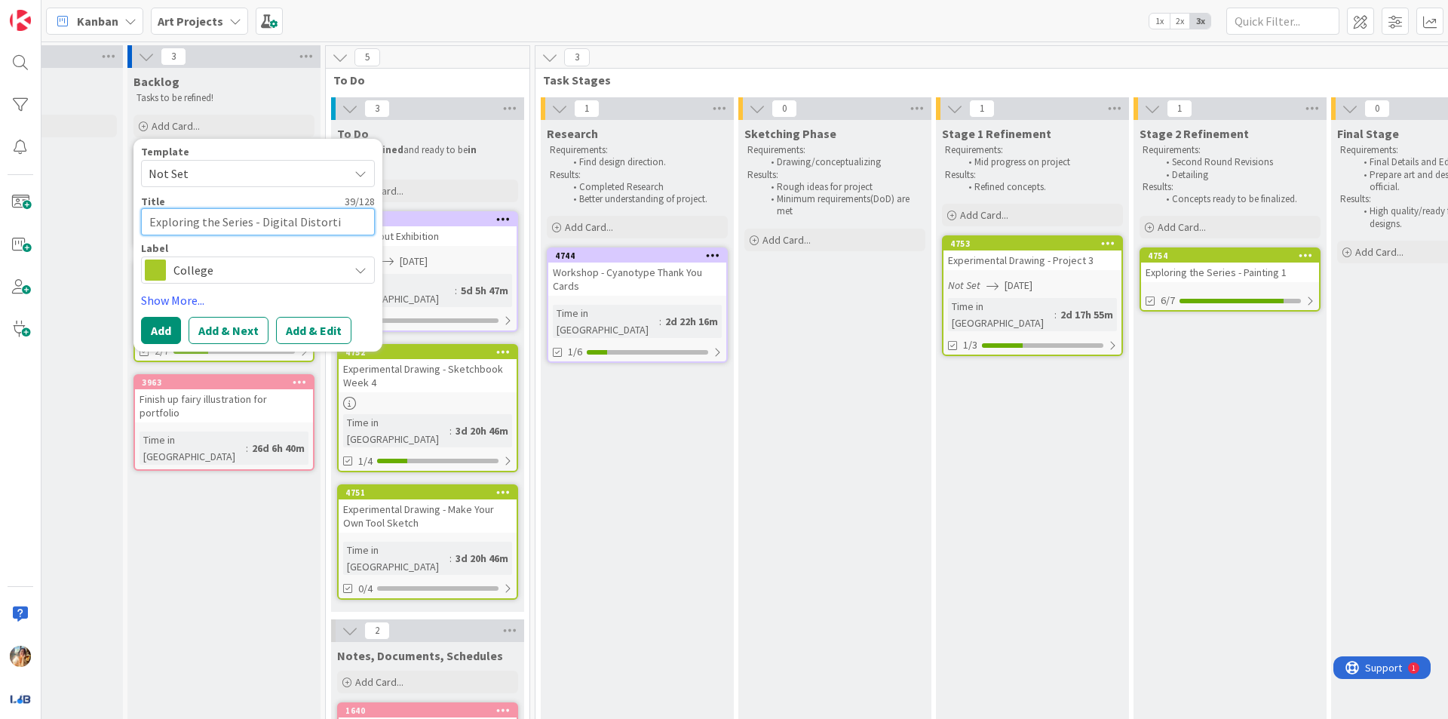
type textarea "x"
type textarea "Exploring the Series - Digital Distortio"
type textarea "x"
type textarea "Exploring the Series - Digital Distortion"
type textarea "x"
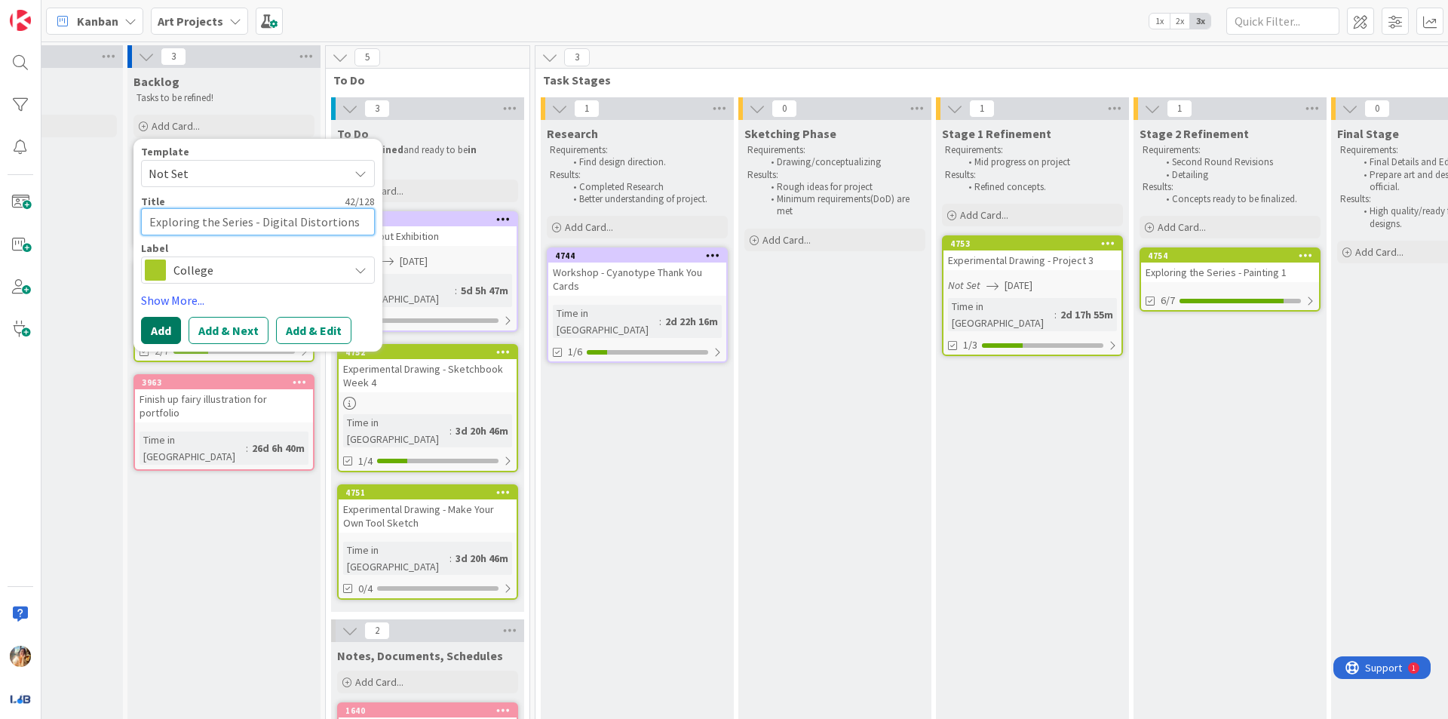
type textarea "Exploring the Series - Digital Distortions"
click at [166, 336] on button "Add" at bounding box center [161, 330] width 40 height 27
